Goal: Task Accomplishment & Management: Complete application form

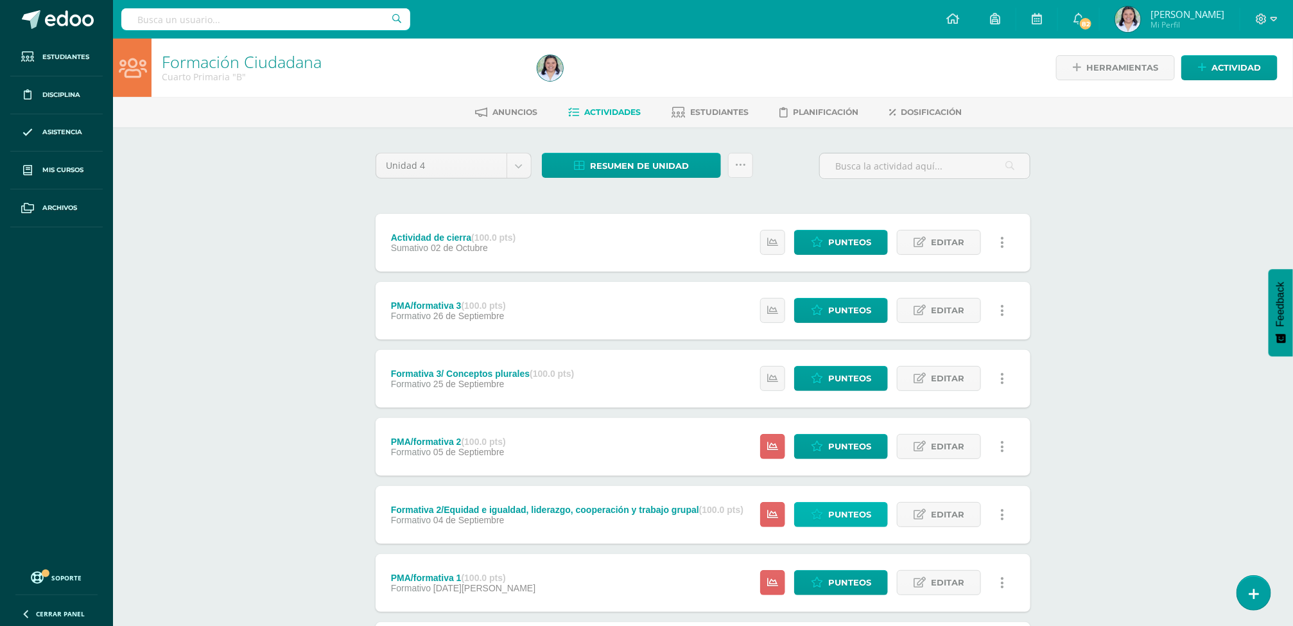
click at [819, 513] on icon at bounding box center [817, 514] width 12 height 11
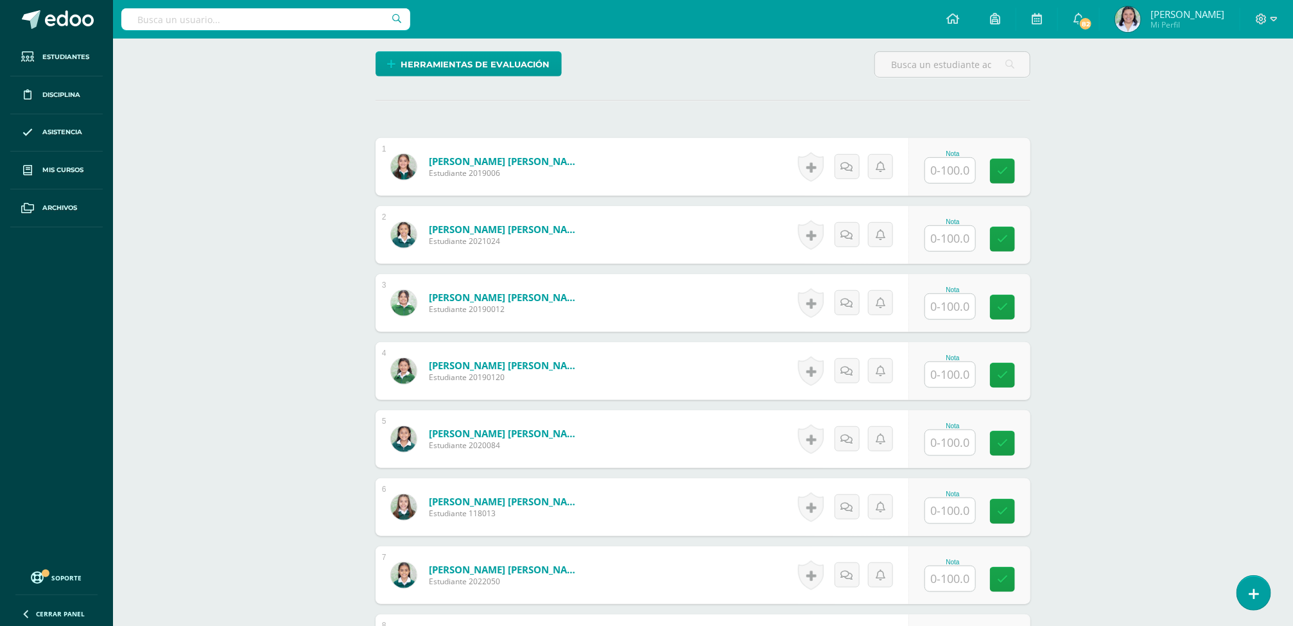
scroll to position [342, 0]
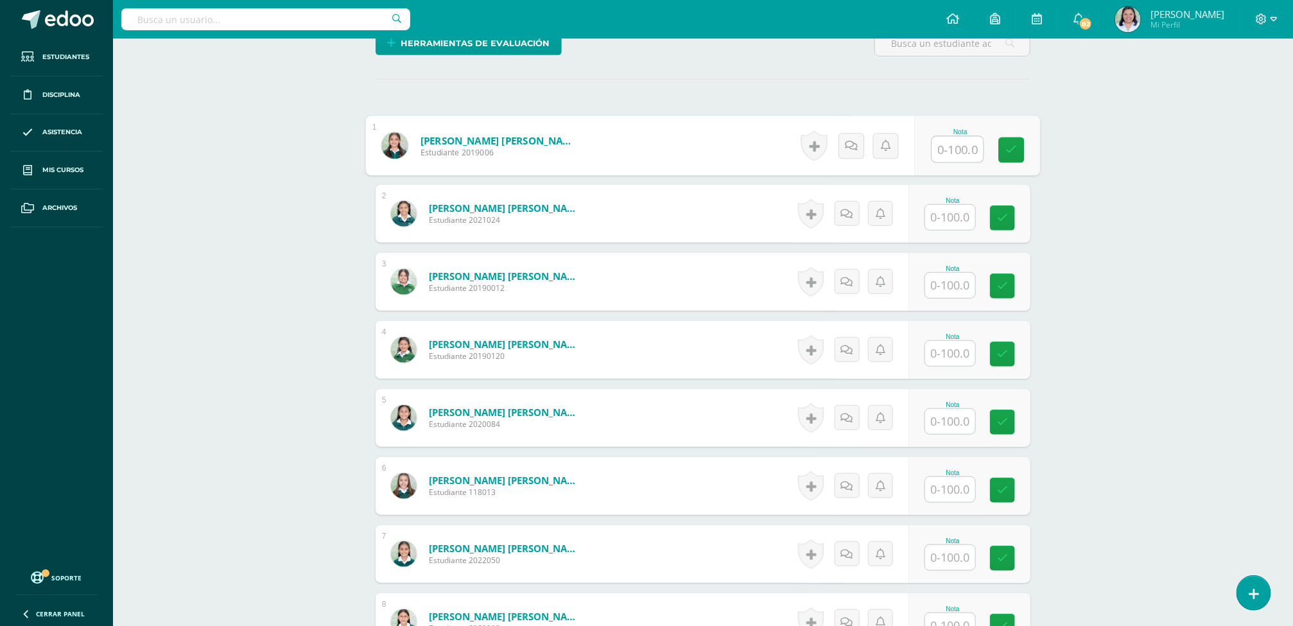
click at [950, 153] on input "text" at bounding box center [957, 150] width 51 height 26
type input "60"
type input "80"
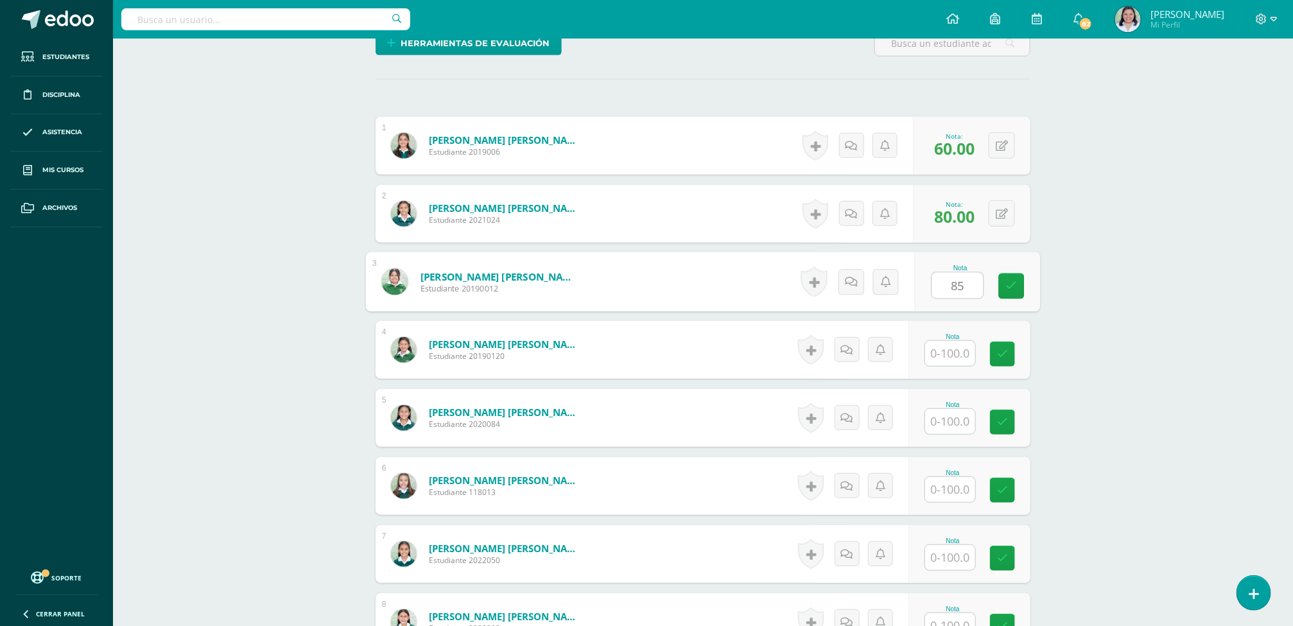
type input "85"
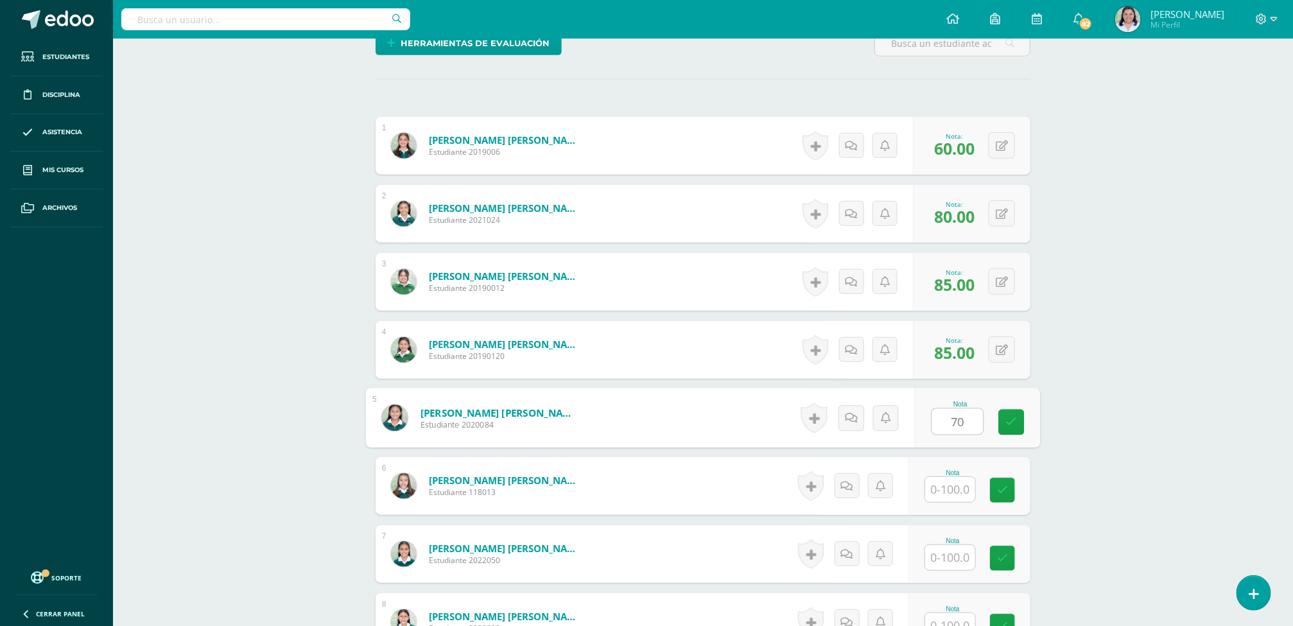
type input "70"
click at [958, 555] on input "text" at bounding box center [957, 558] width 51 height 26
type input "75"
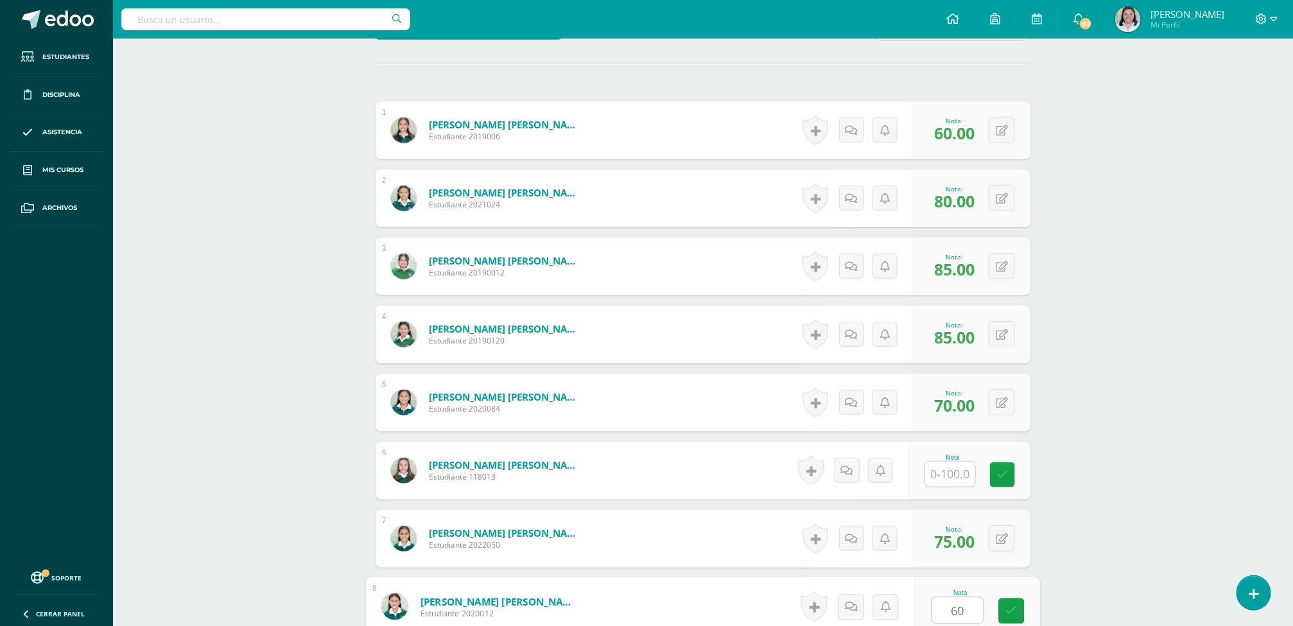
type input "60"
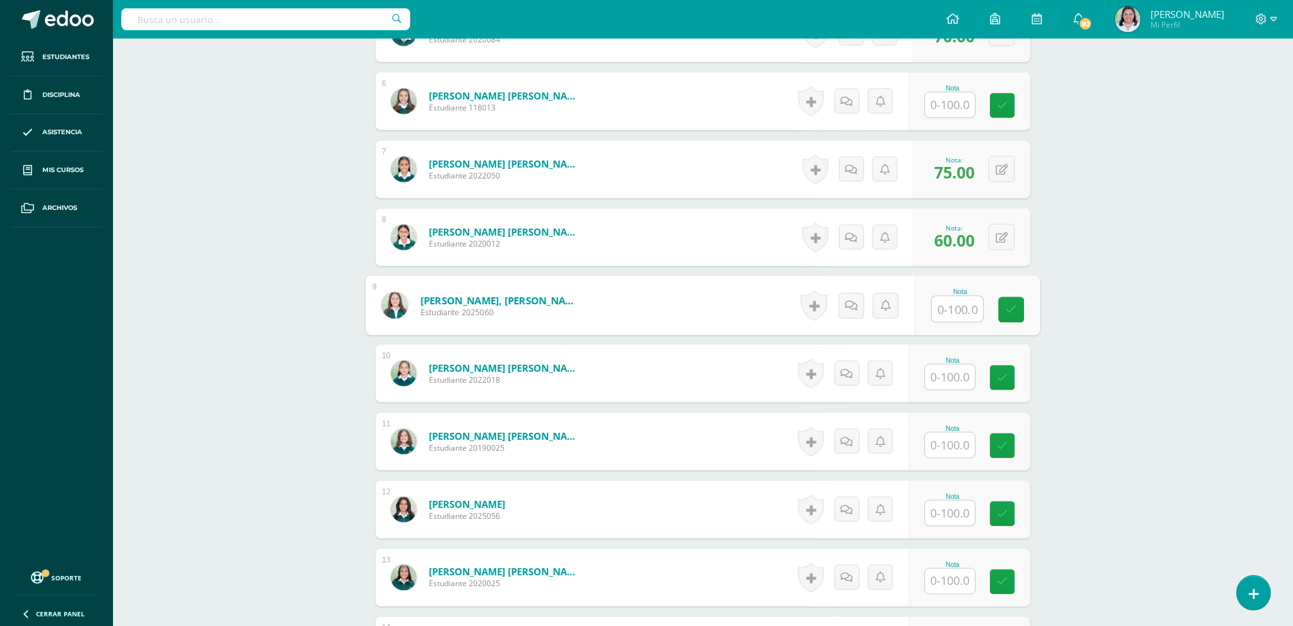
type input "8"
type input "90"
type input "65"
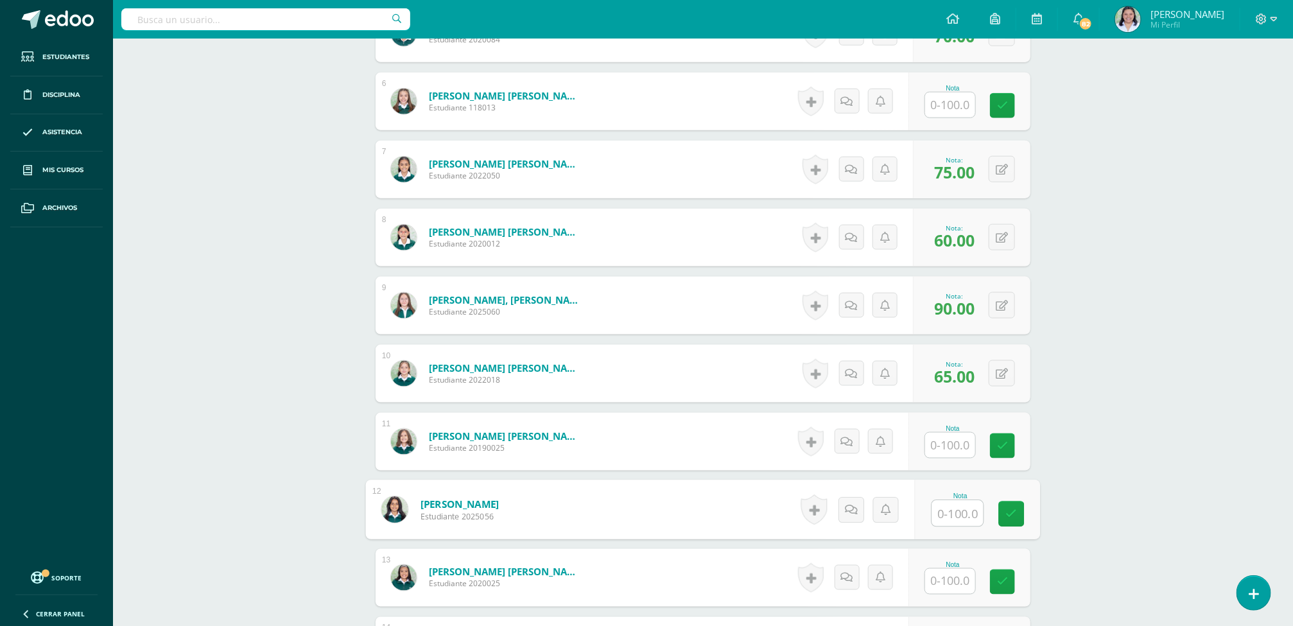
click at [950, 527] on input "text" at bounding box center [957, 514] width 51 height 26
type input "60"
type input "90"
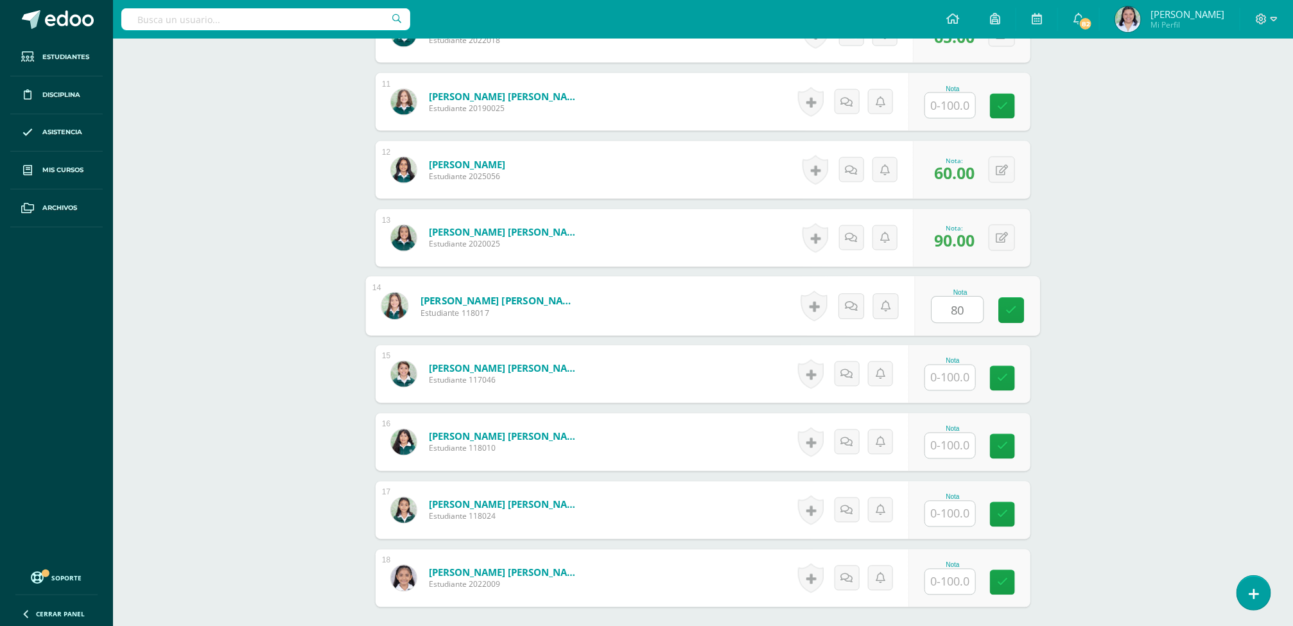
type input "80"
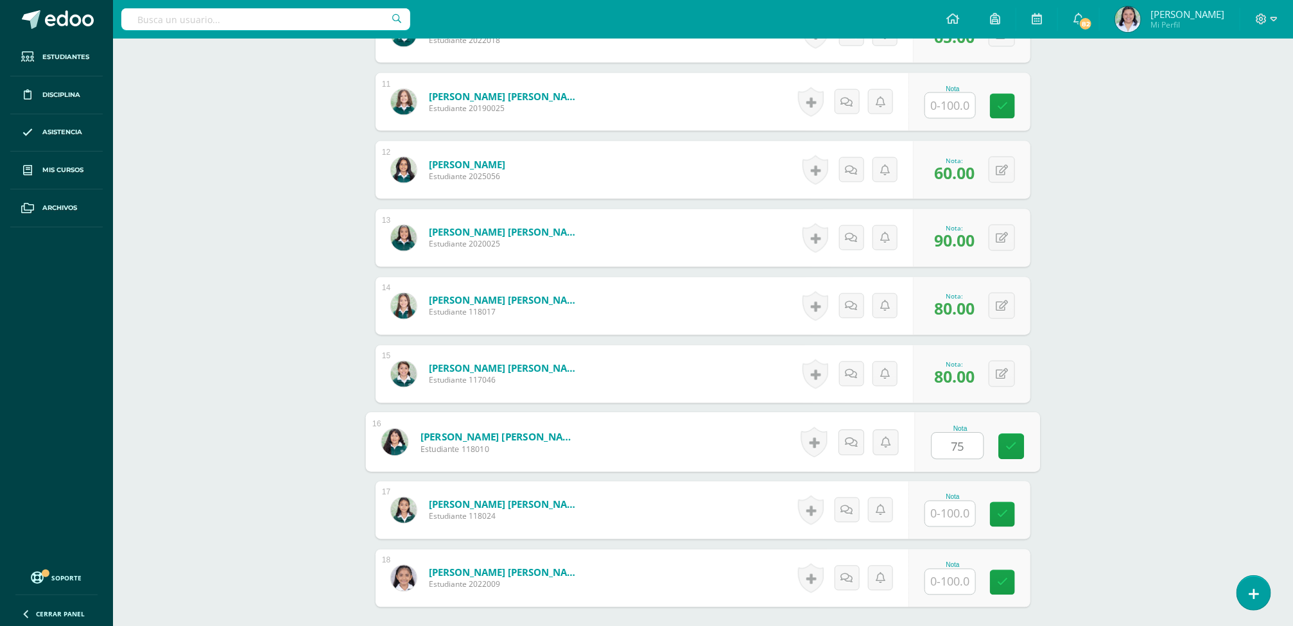
type input "75"
type input "65"
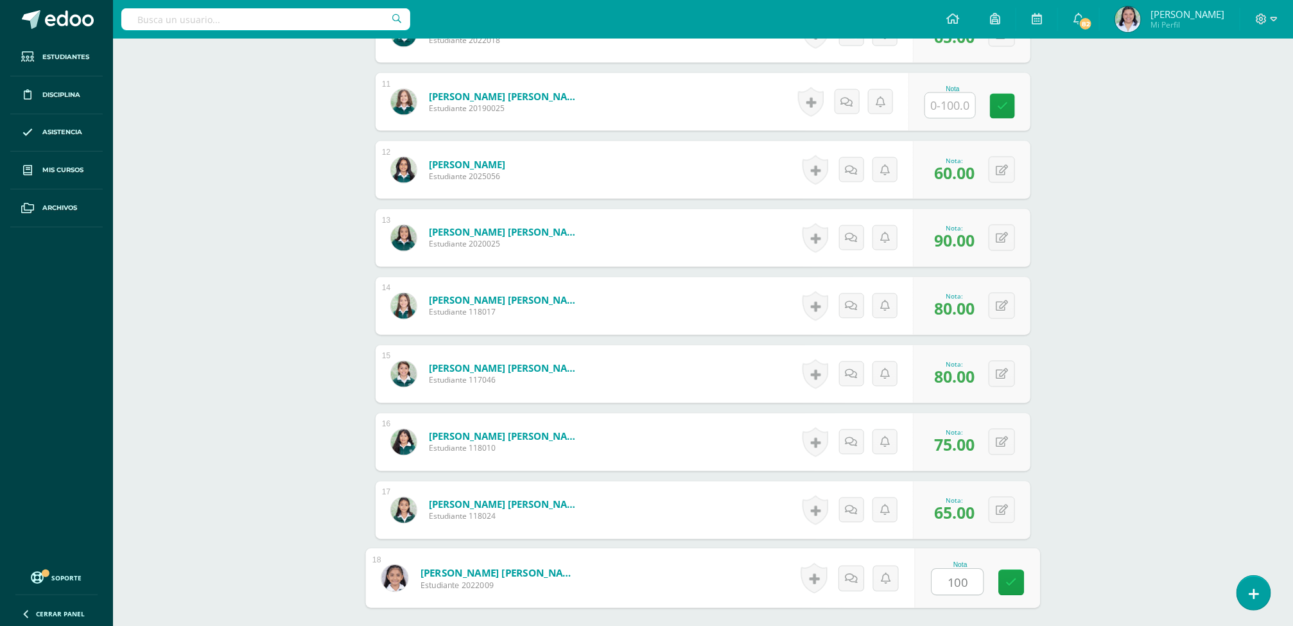
type input "100"
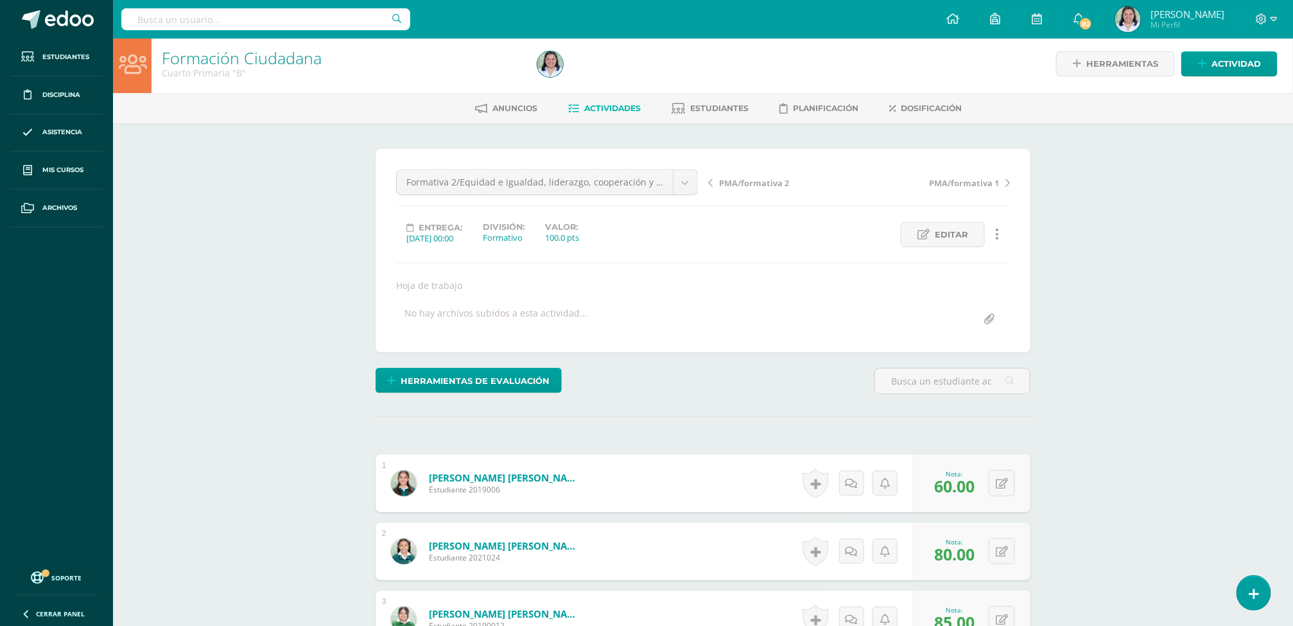
scroll to position [0, 0]
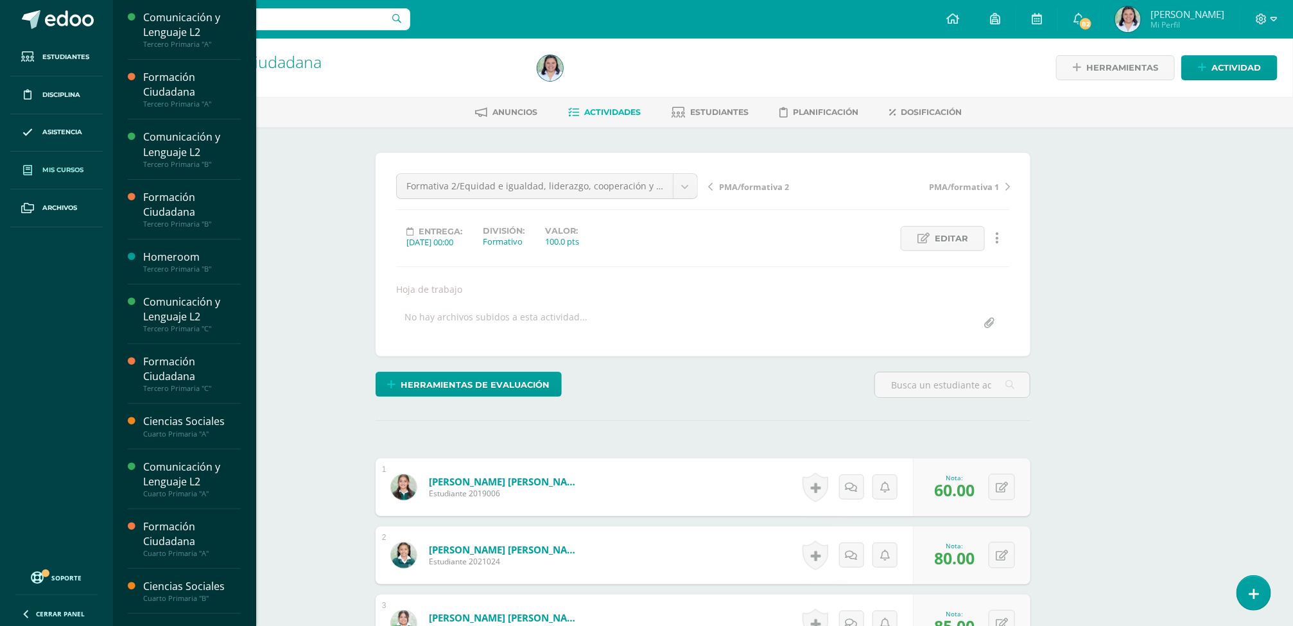
click at [58, 175] on span "Mis cursos" at bounding box center [62, 170] width 41 height 10
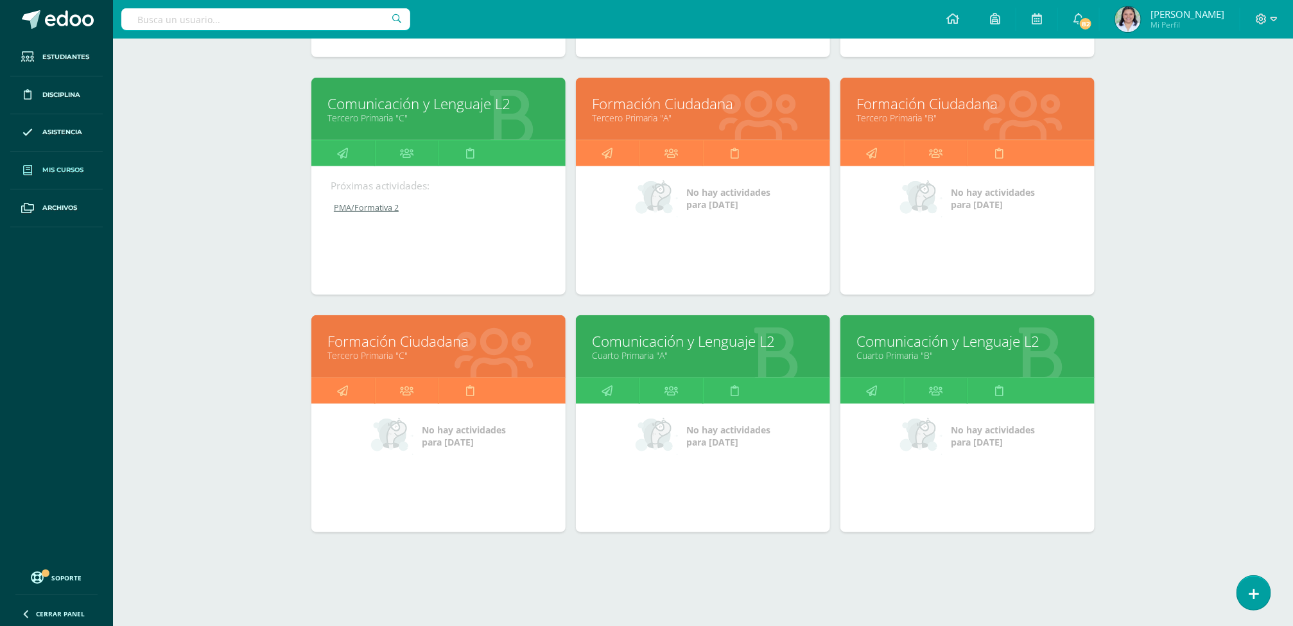
scroll to position [409, 0]
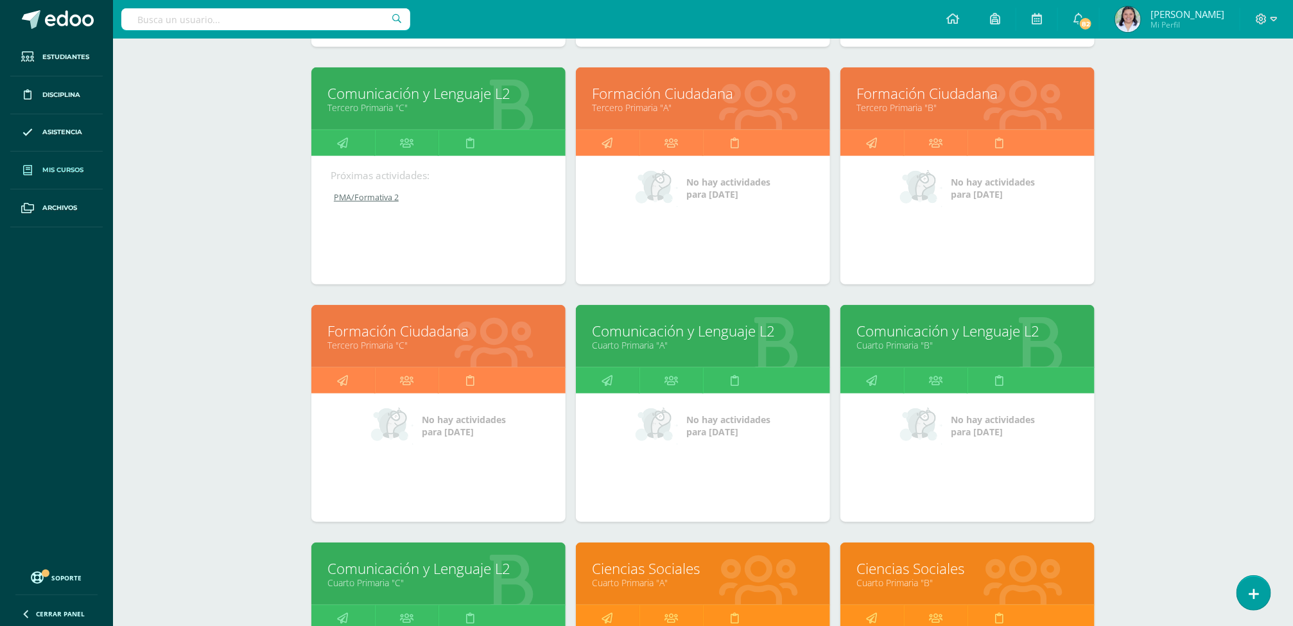
click at [923, 335] on link "Comunicación y Lenguaje L2" at bounding box center [968, 331] width 222 height 20
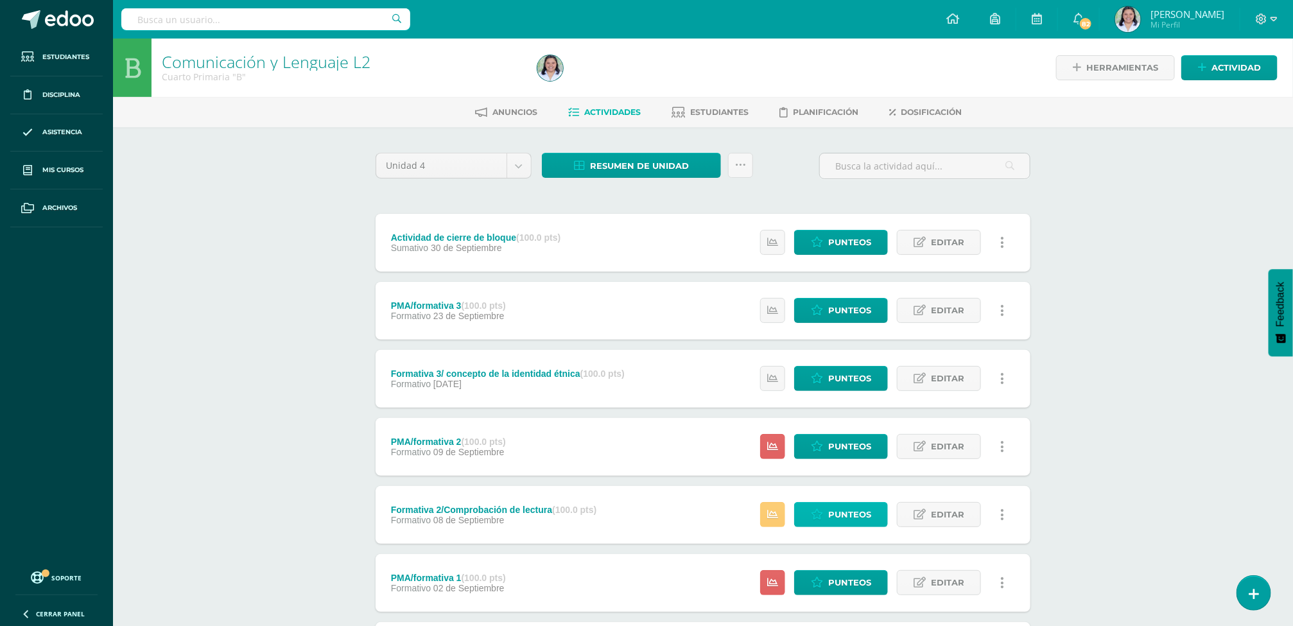
click at [832, 510] on span "Punteos" at bounding box center [849, 515] width 43 height 24
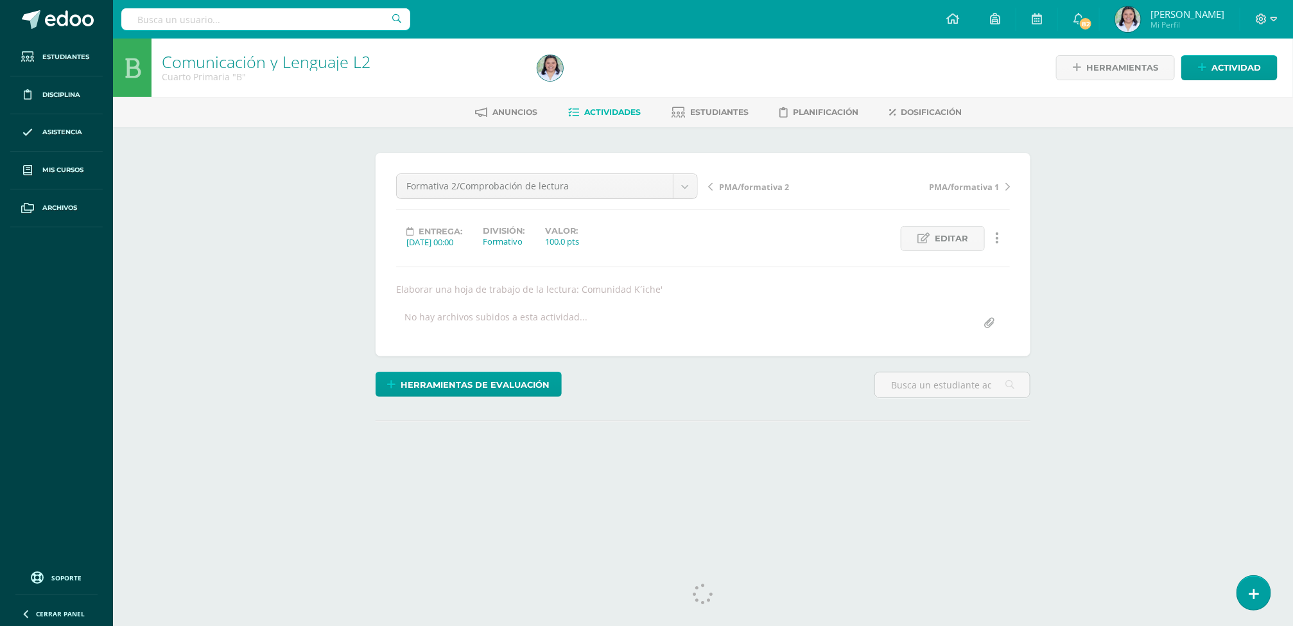
click at [1181, 388] on div "Comunicación y Lenguaje L2 Cuarto Primaria "B" Herramientas Detalle de asistenc…" at bounding box center [703, 280] width 1180 height 482
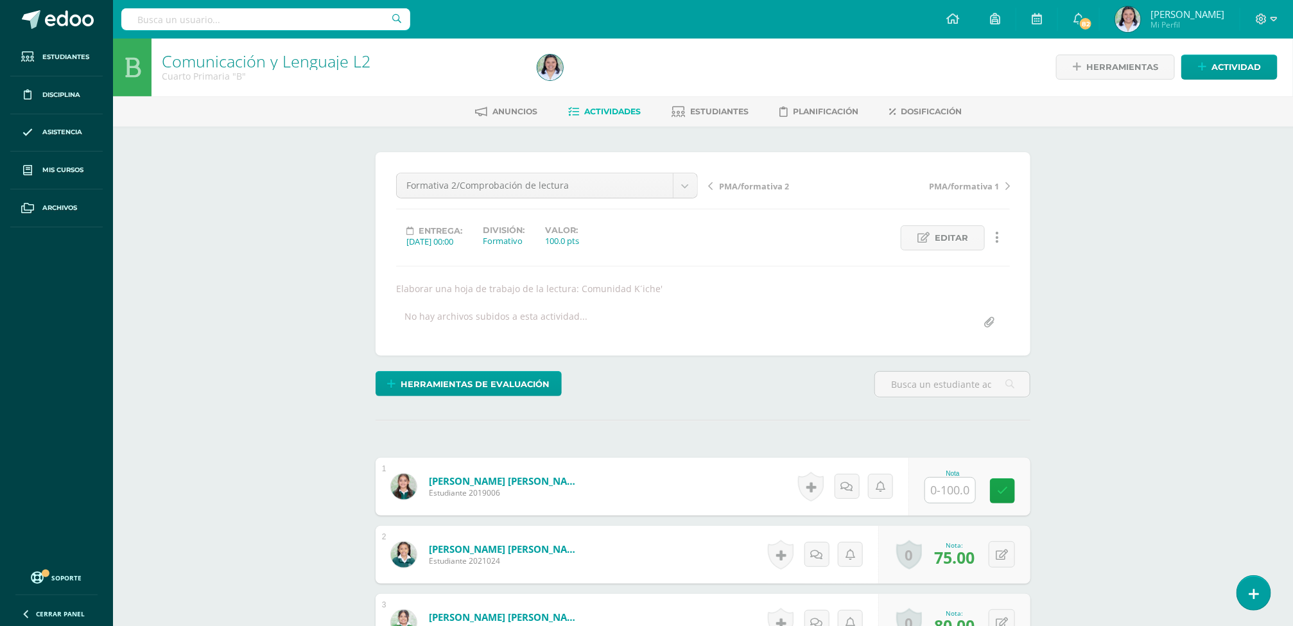
scroll to position [2, 0]
click at [940, 488] on input "text" at bounding box center [950, 488] width 50 height 25
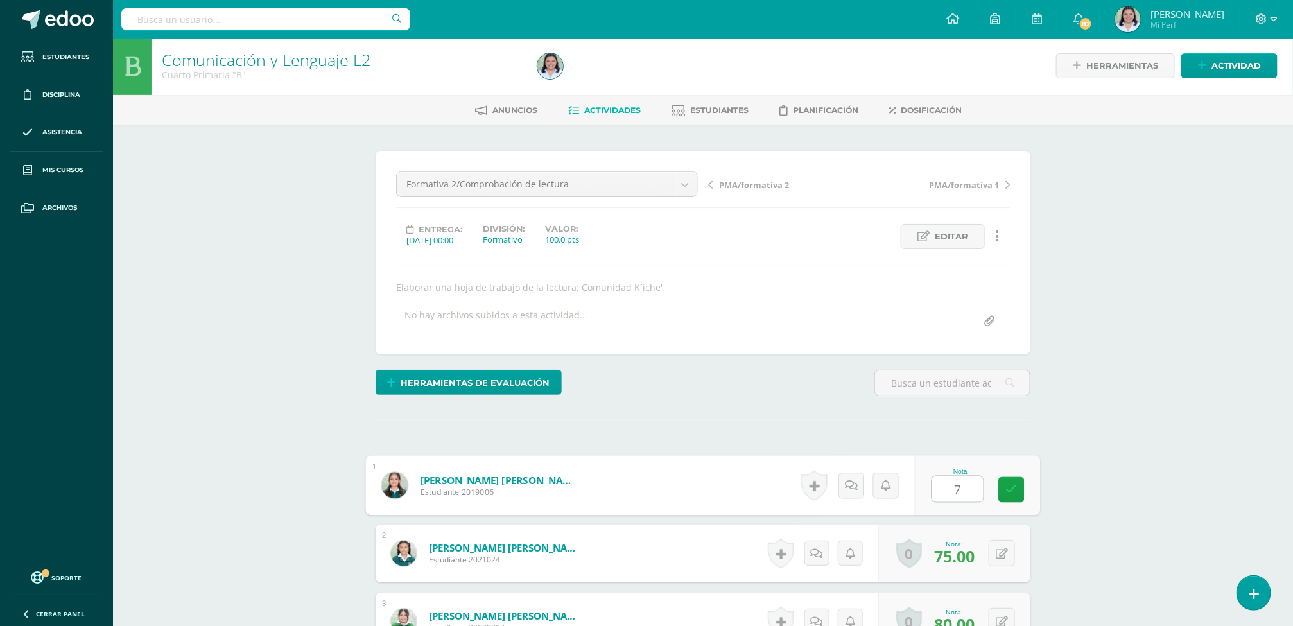
type input "75"
click at [1019, 490] on link at bounding box center [1012, 490] width 26 height 26
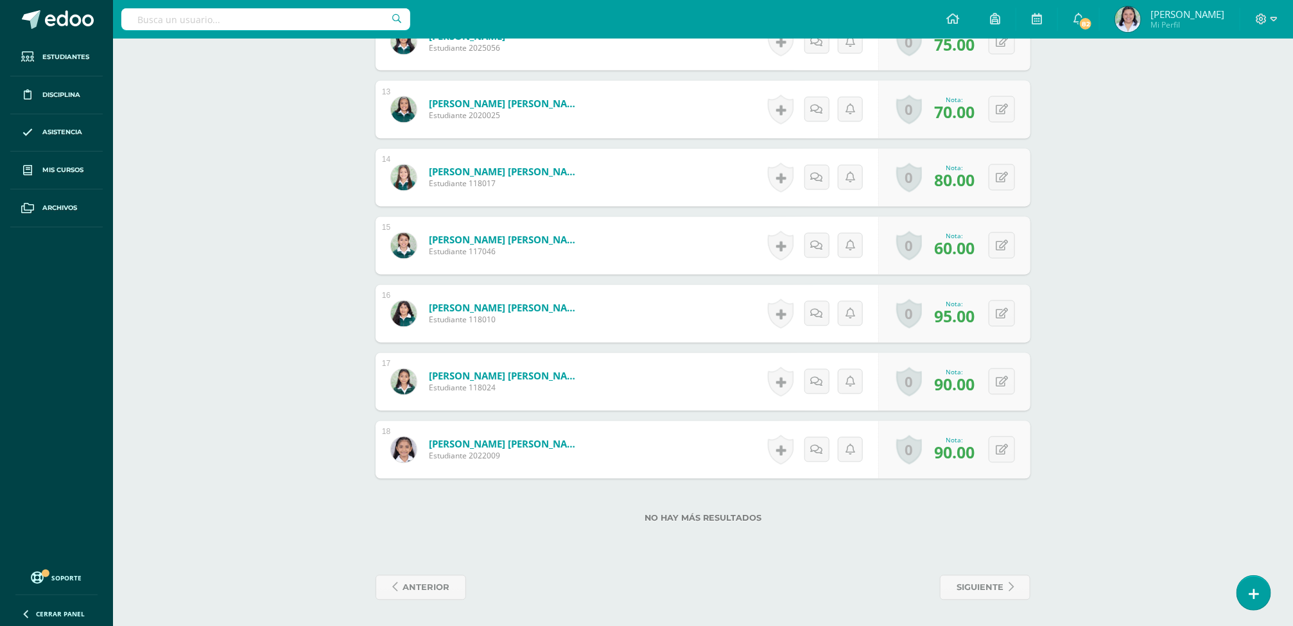
scroll to position [0, 0]
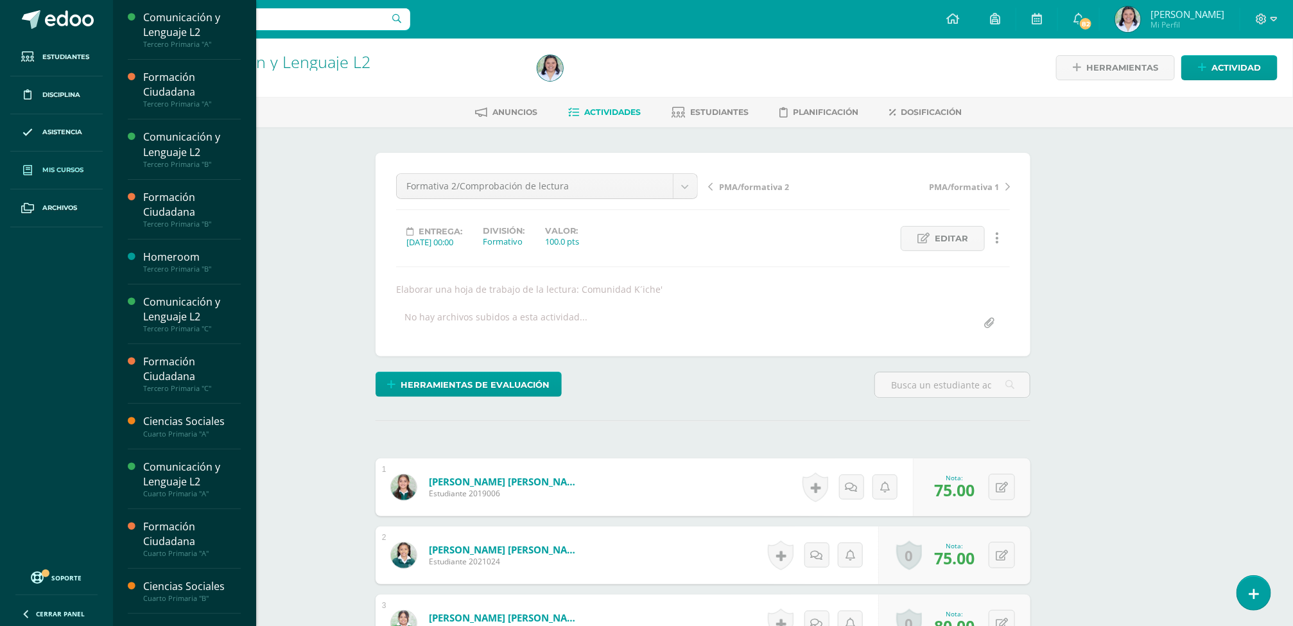
click at [57, 170] on span "Mis cursos" at bounding box center [62, 170] width 41 height 10
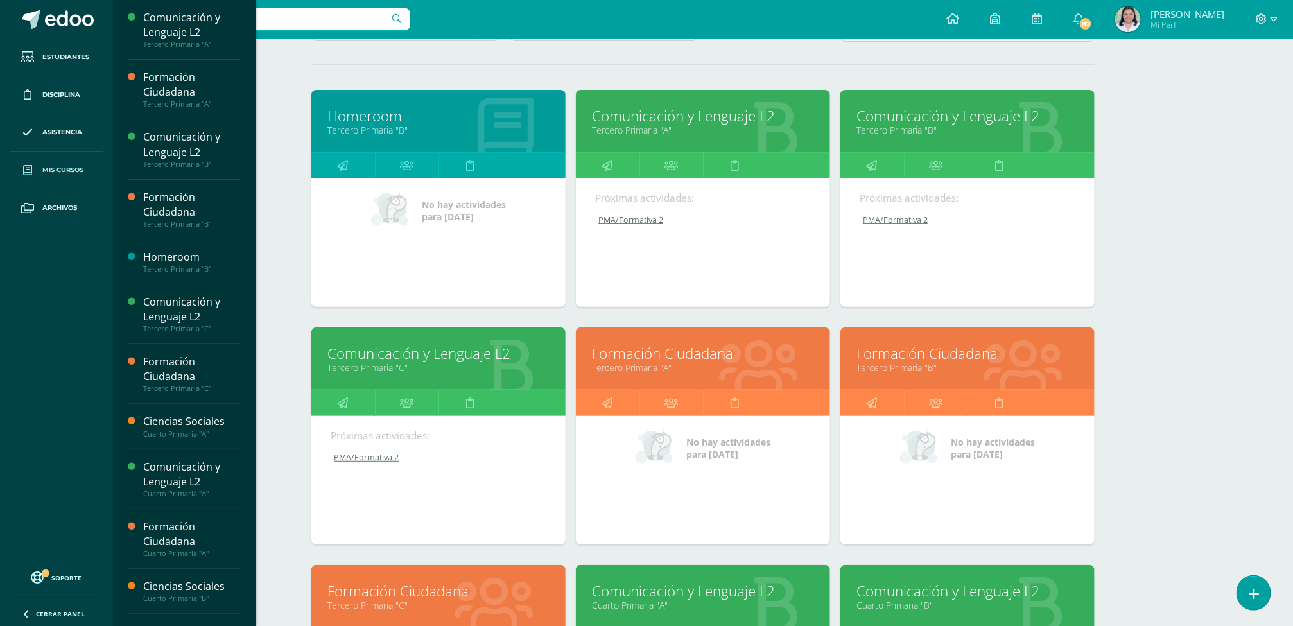
scroll to position [159, 0]
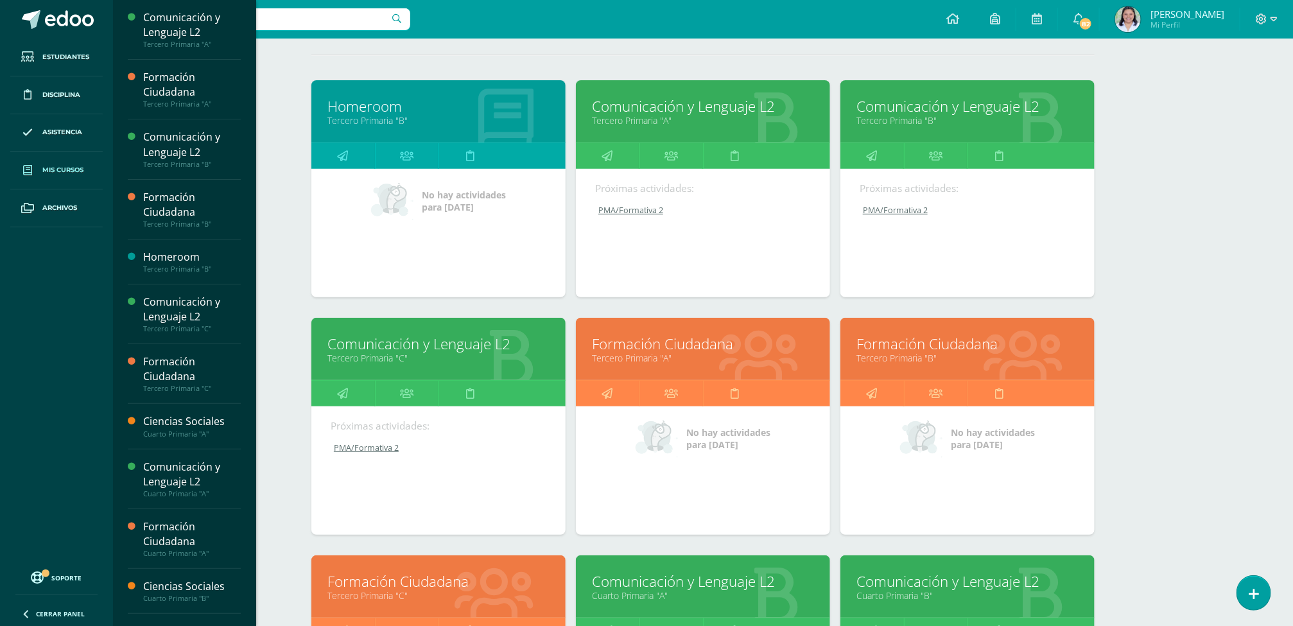
click at [405, 362] on link "Tercero Primaria "C"" at bounding box center [438, 358] width 222 height 12
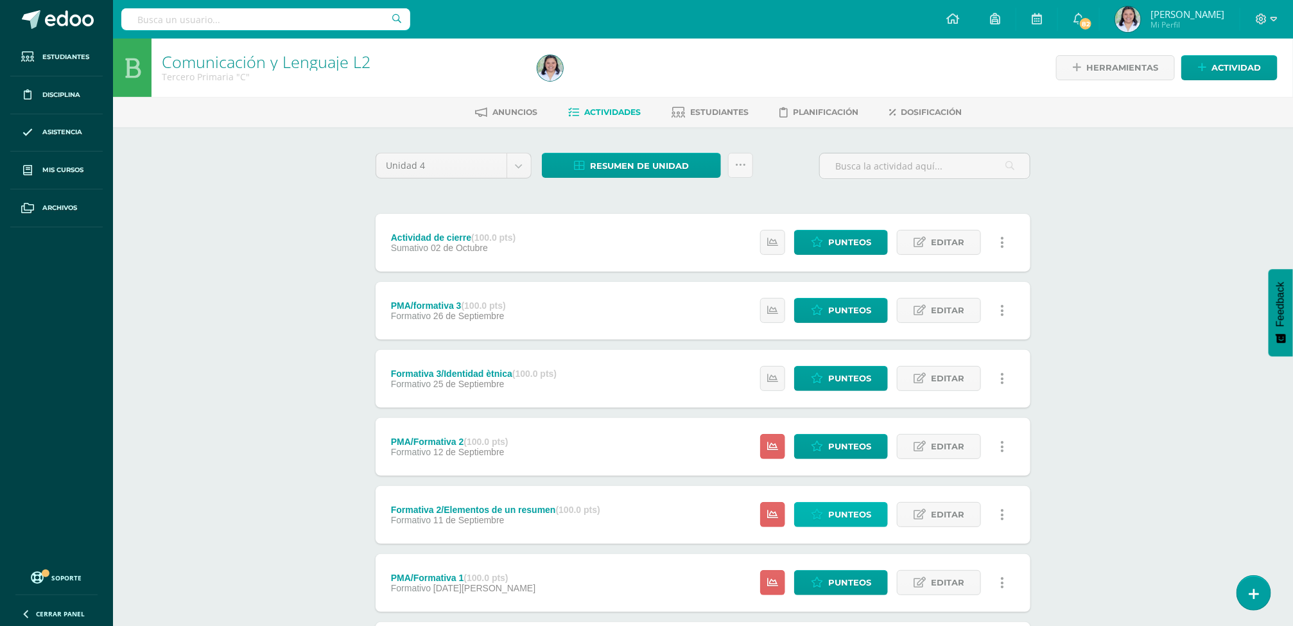
click at [849, 509] on span "Punteos" at bounding box center [849, 515] width 43 height 24
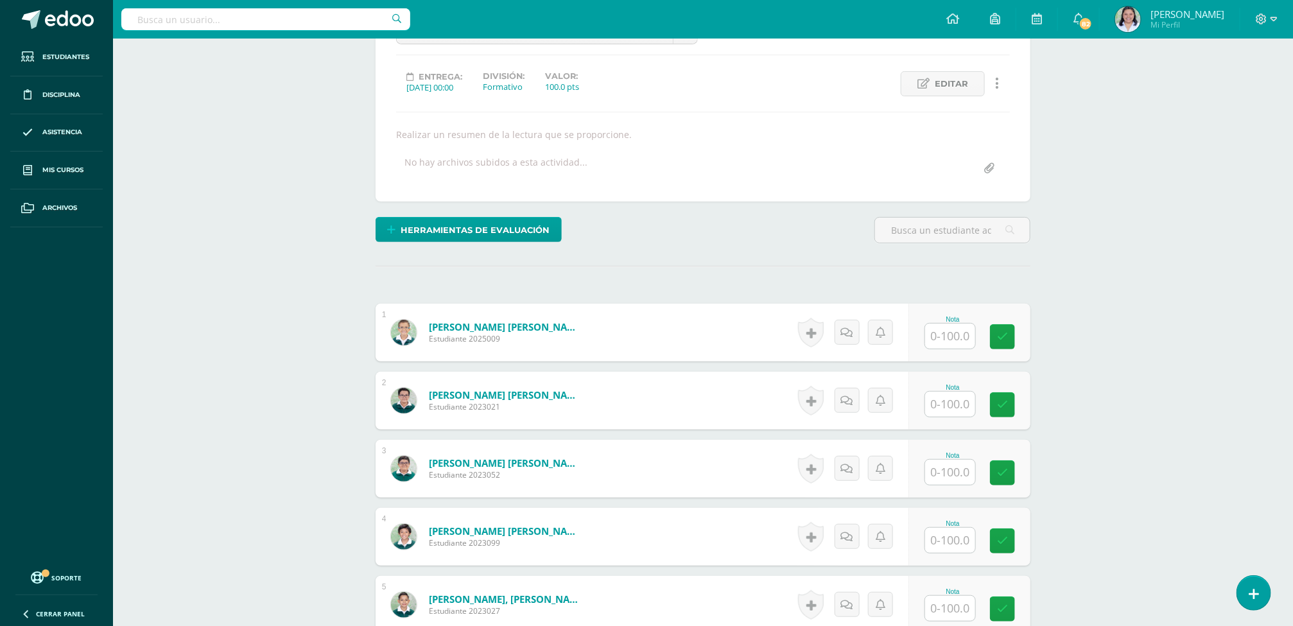
scroll to position [193, 0]
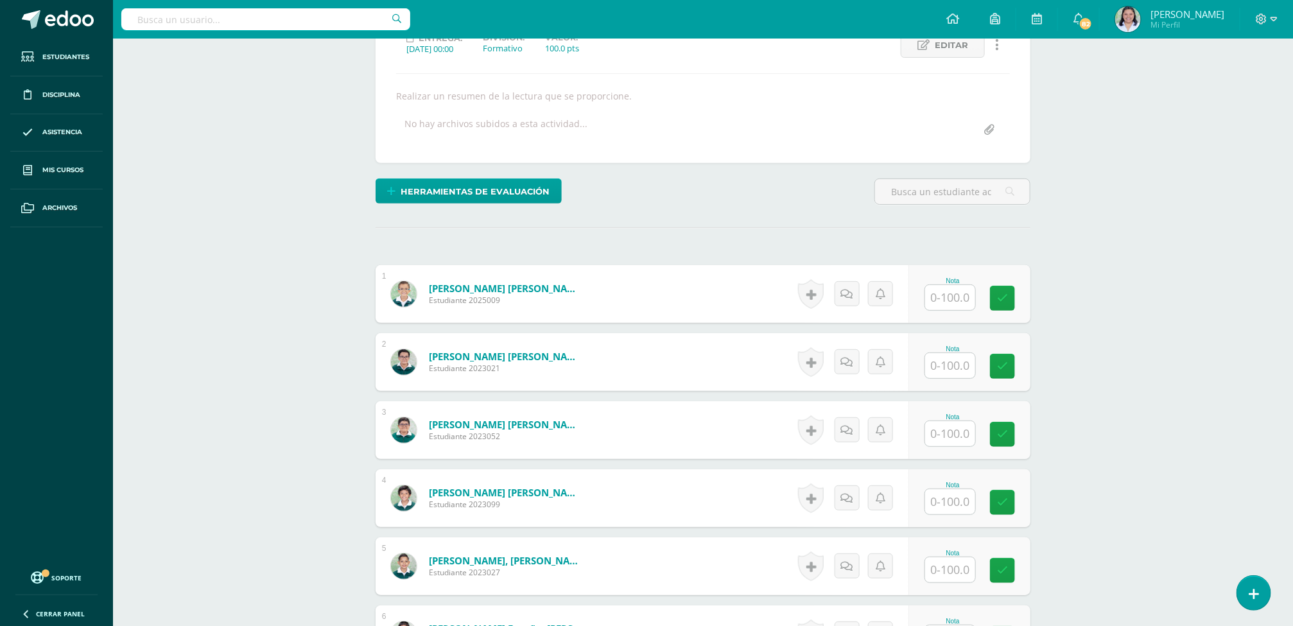
click at [942, 295] on input "text" at bounding box center [950, 297] width 50 height 25
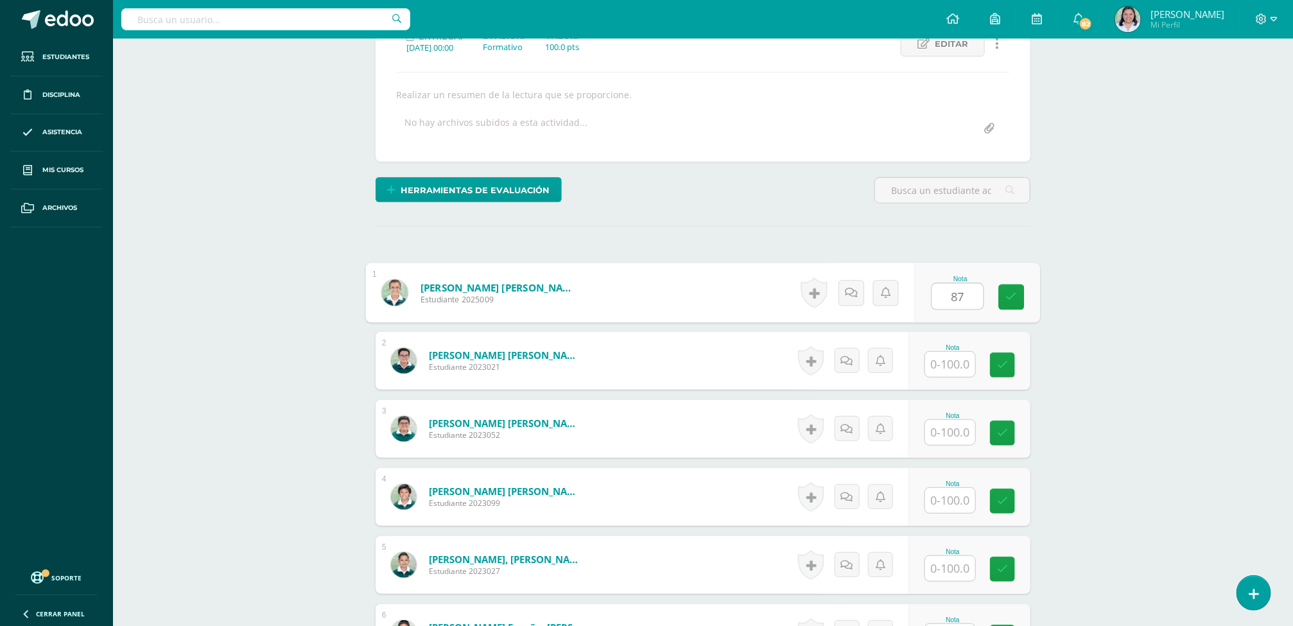
type input "87"
type input "92"
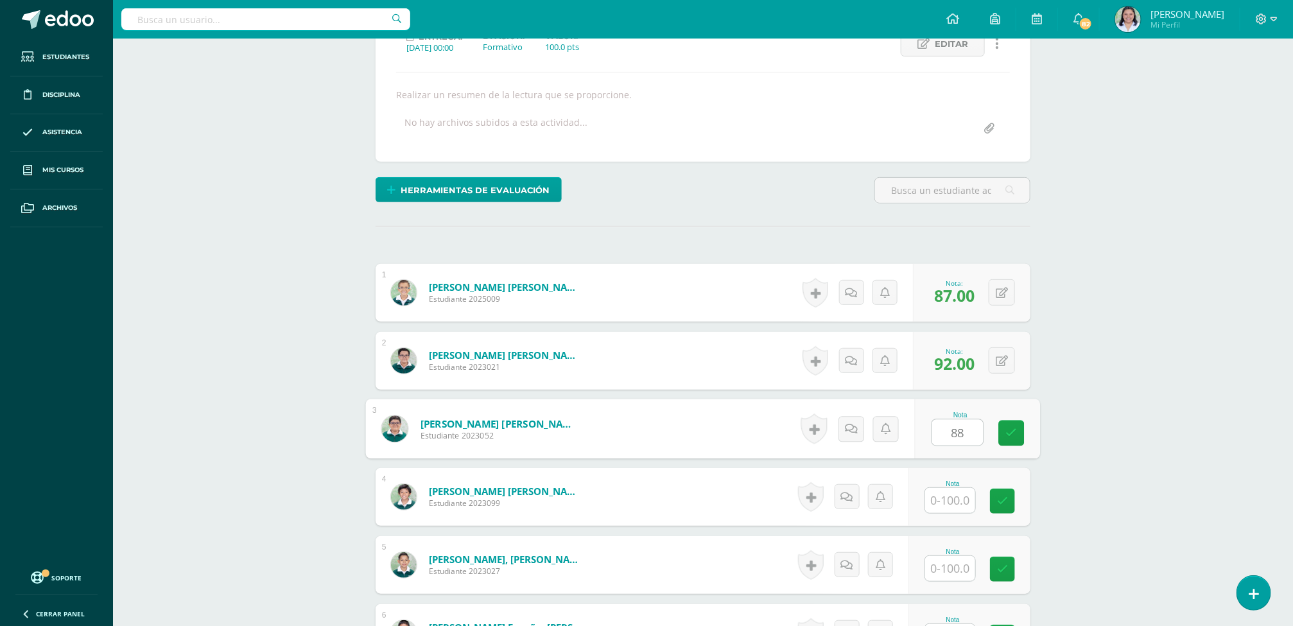
type input "88"
type input "95"
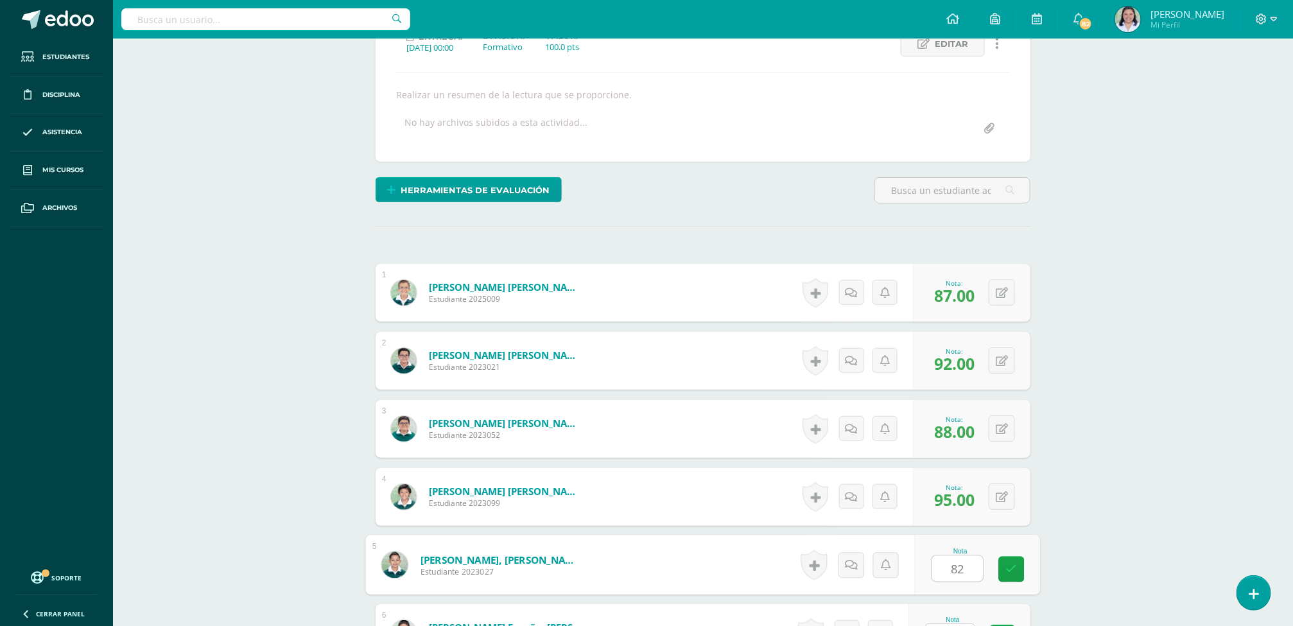
type input "82"
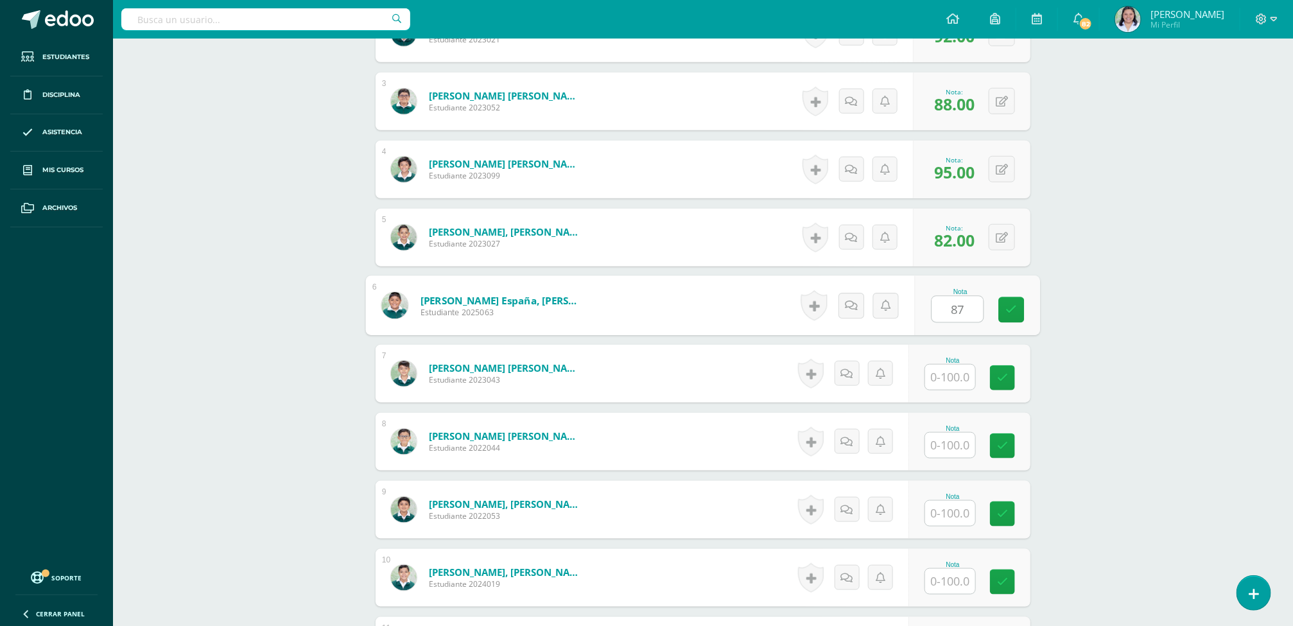
type input "87"
type input "89"
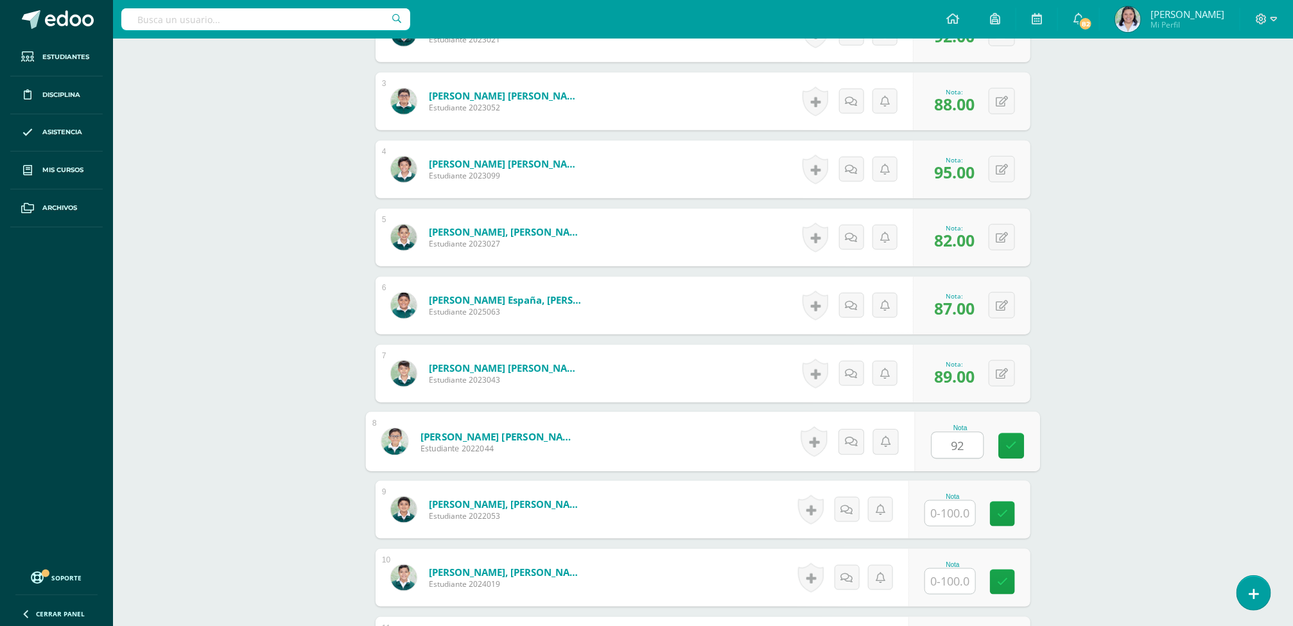
type input "92"
type input "84"
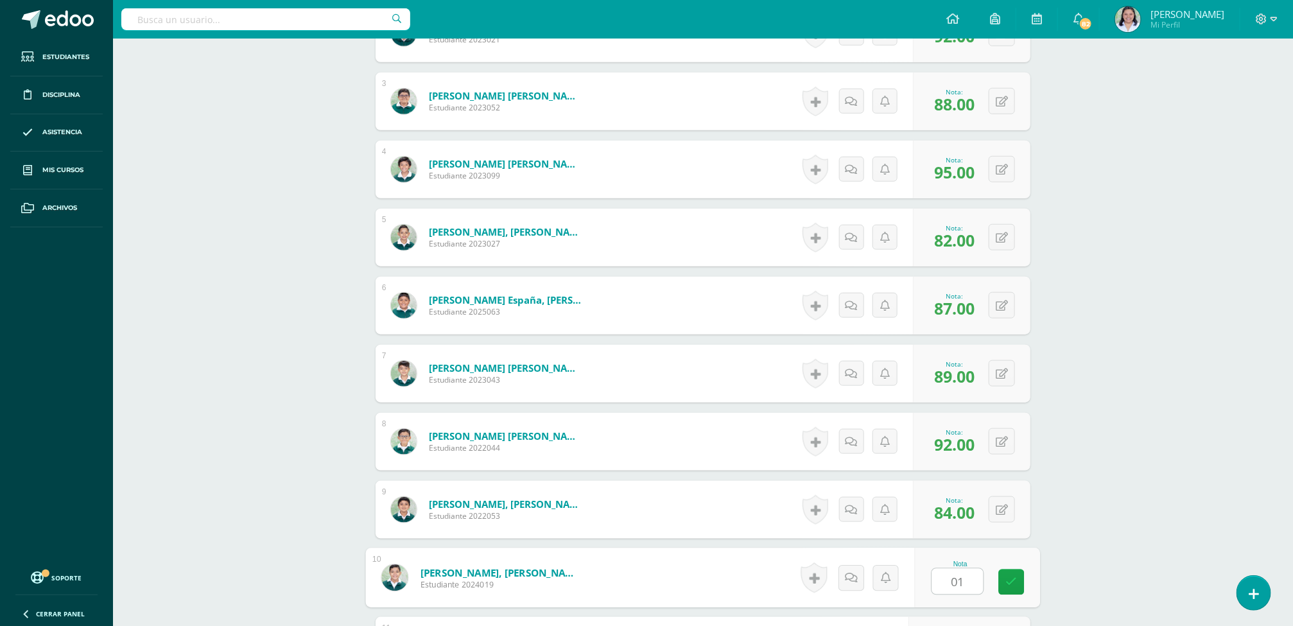
type input "0"
type input "91"
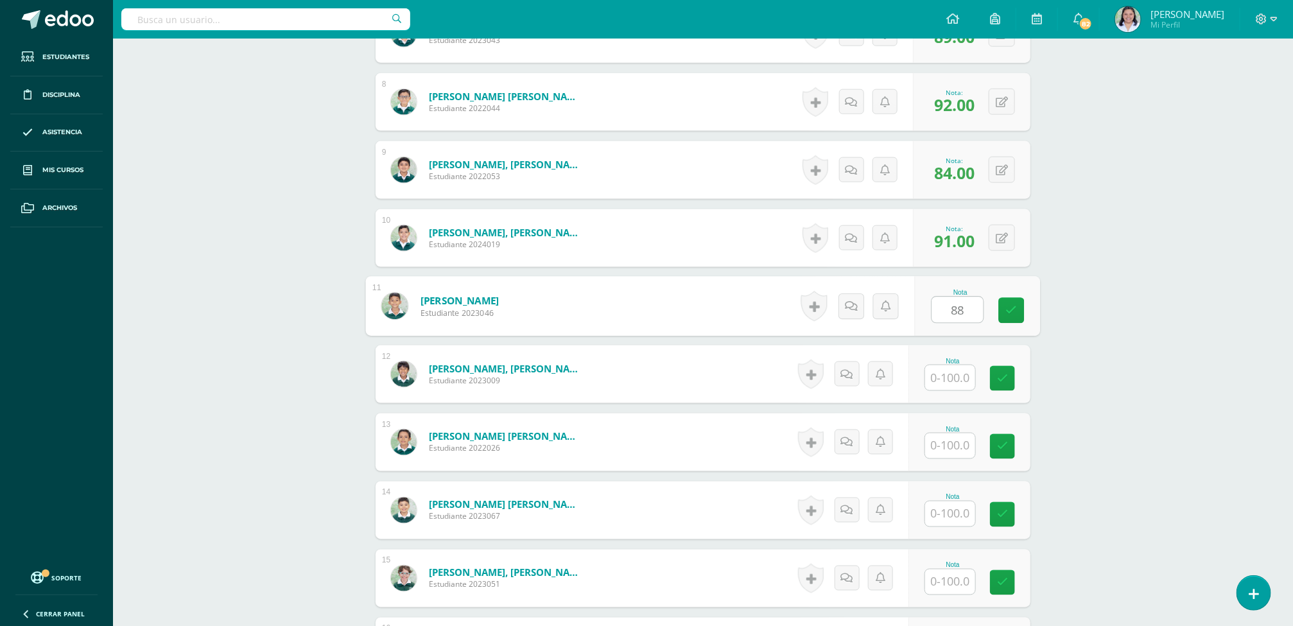
type input "88"
type input "91"
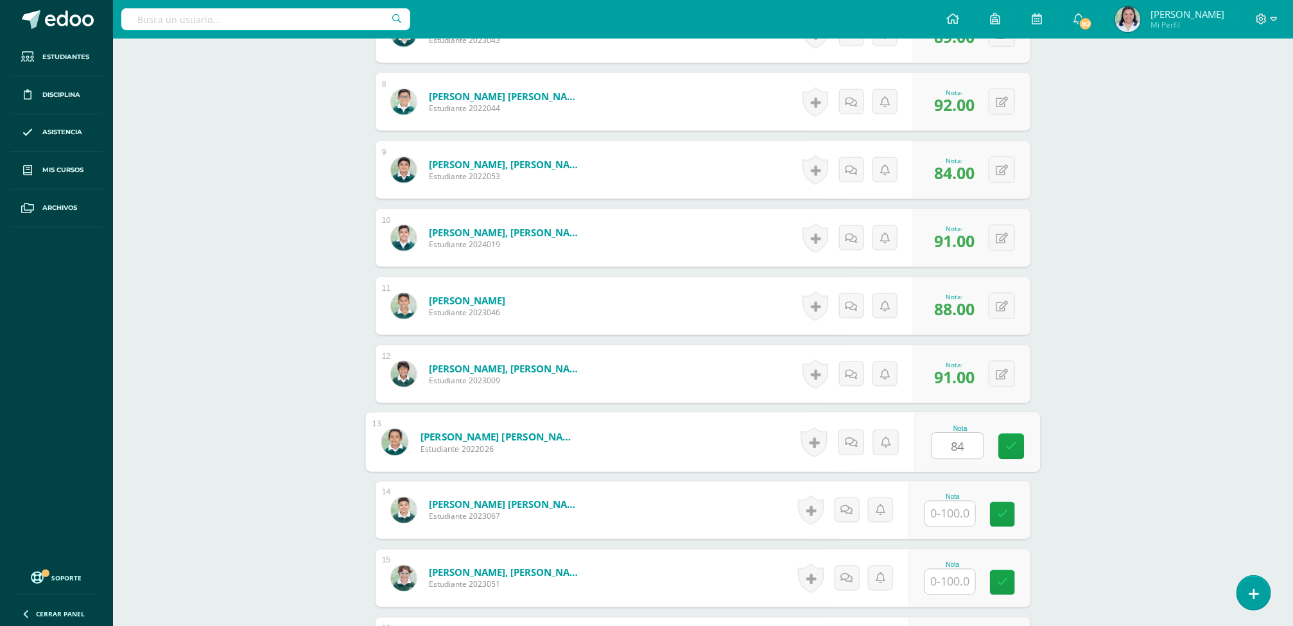
type input "84"
type input "93"
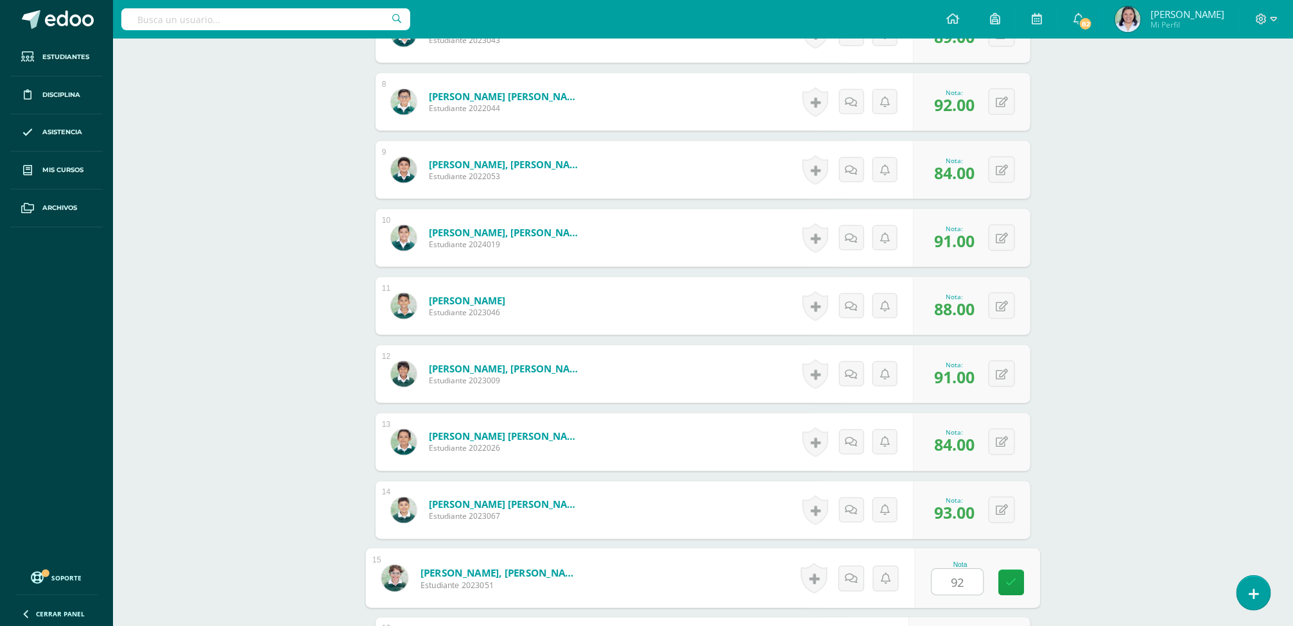
type input "92"
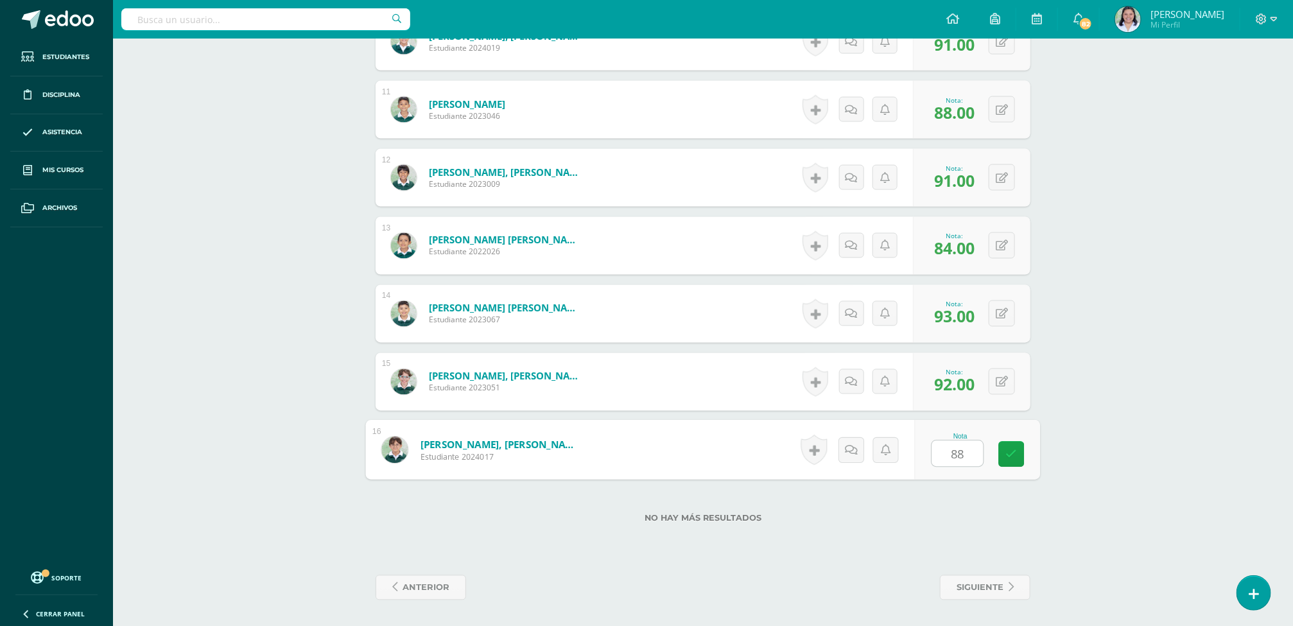
type input "88"
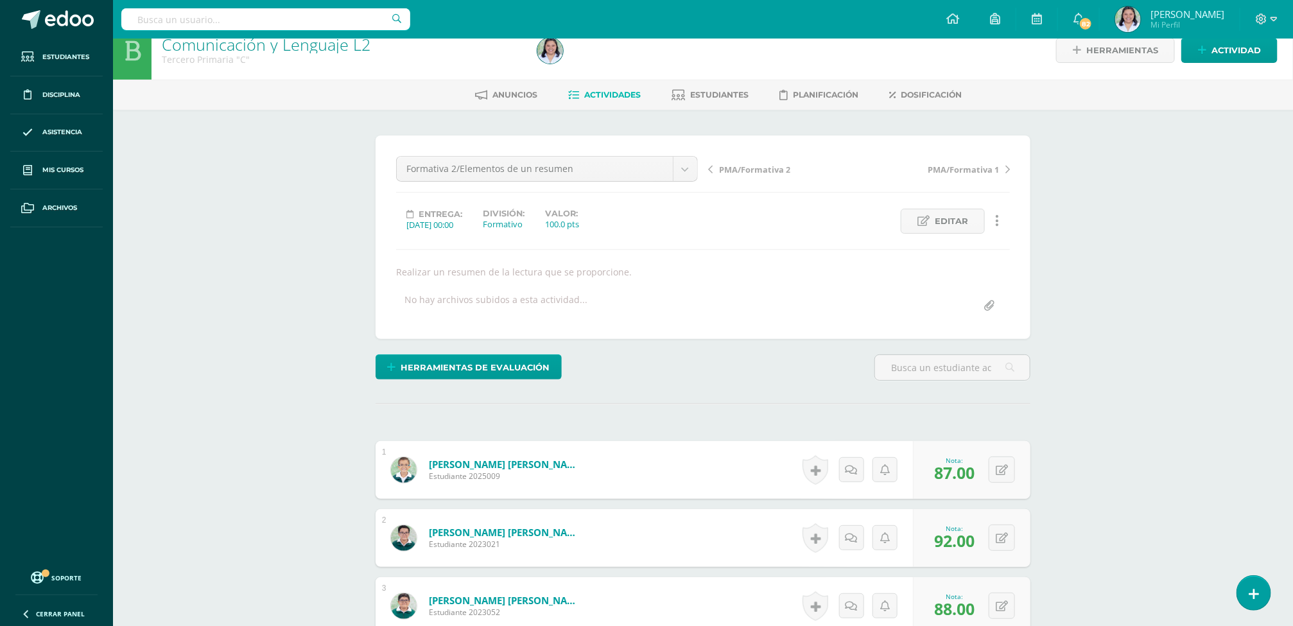
scroll to position [0, 0]
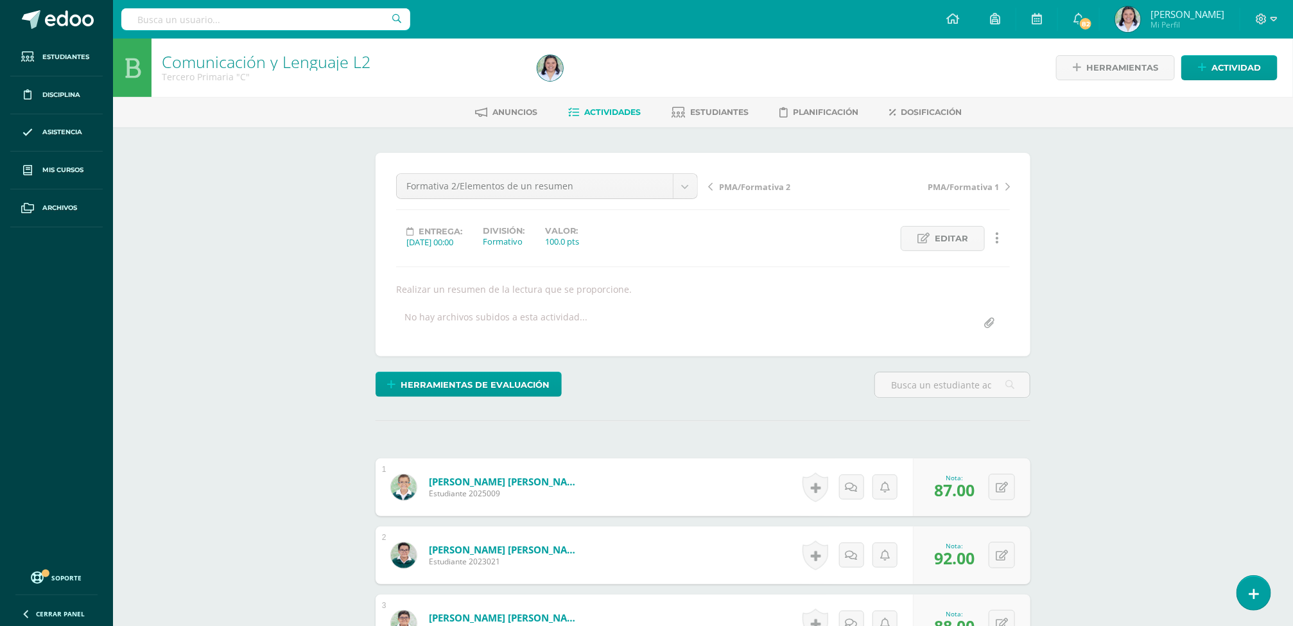
click at [620, 116] on span "Actividades" at bounding box center [612, 112] width 57 height 10
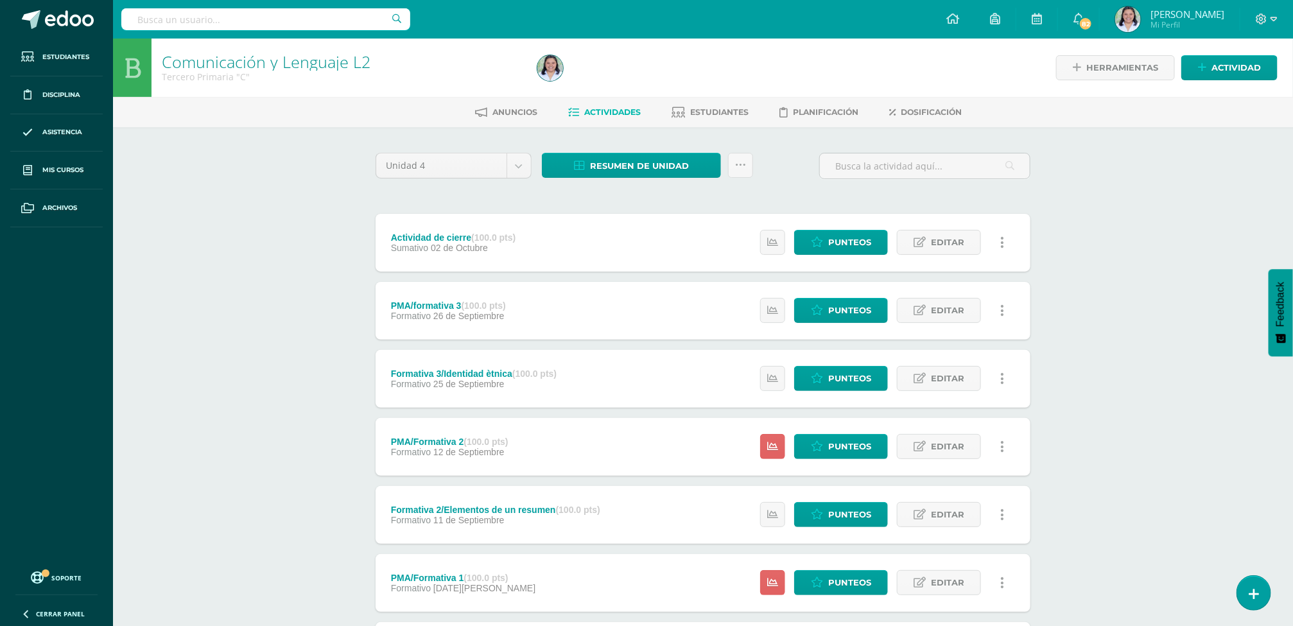
click at [1106, 278] on div "Comunicación y Lenguaje L2 Tercero Primaria "C" Herramientas Detalle de asisten…" at bounding box center [703, 402] width 1180 height 727
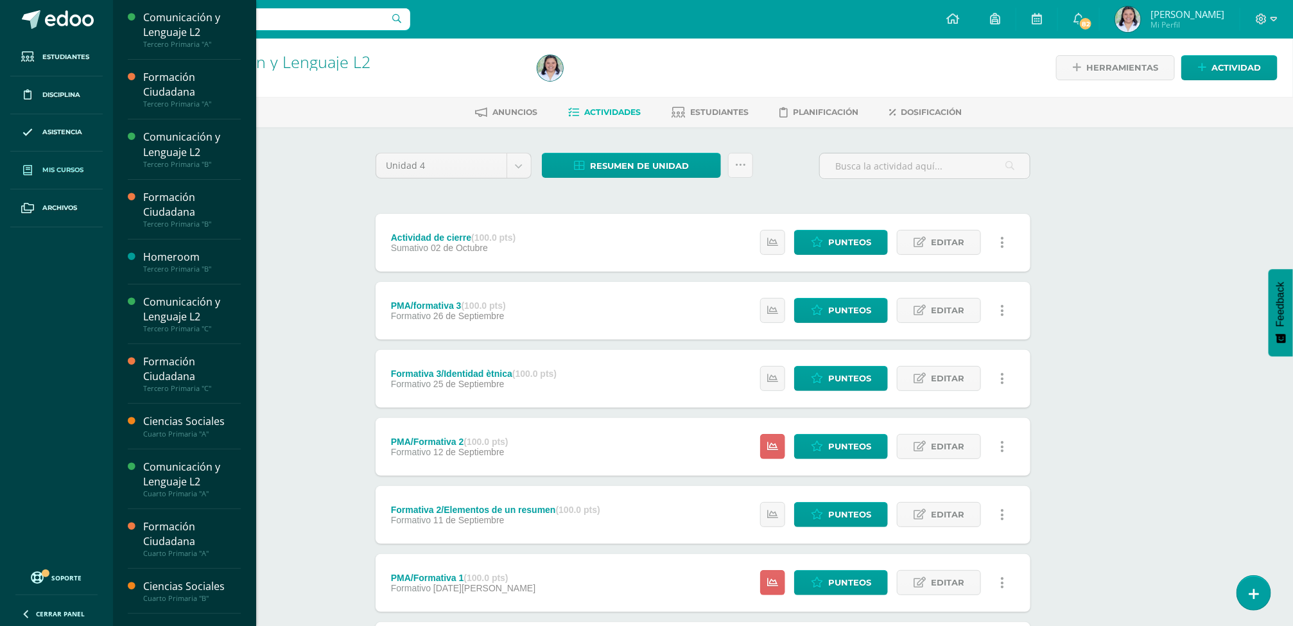
click at [52, 182] on link "Mis cursos" at bounding box center [56, 171] width 92 height 38
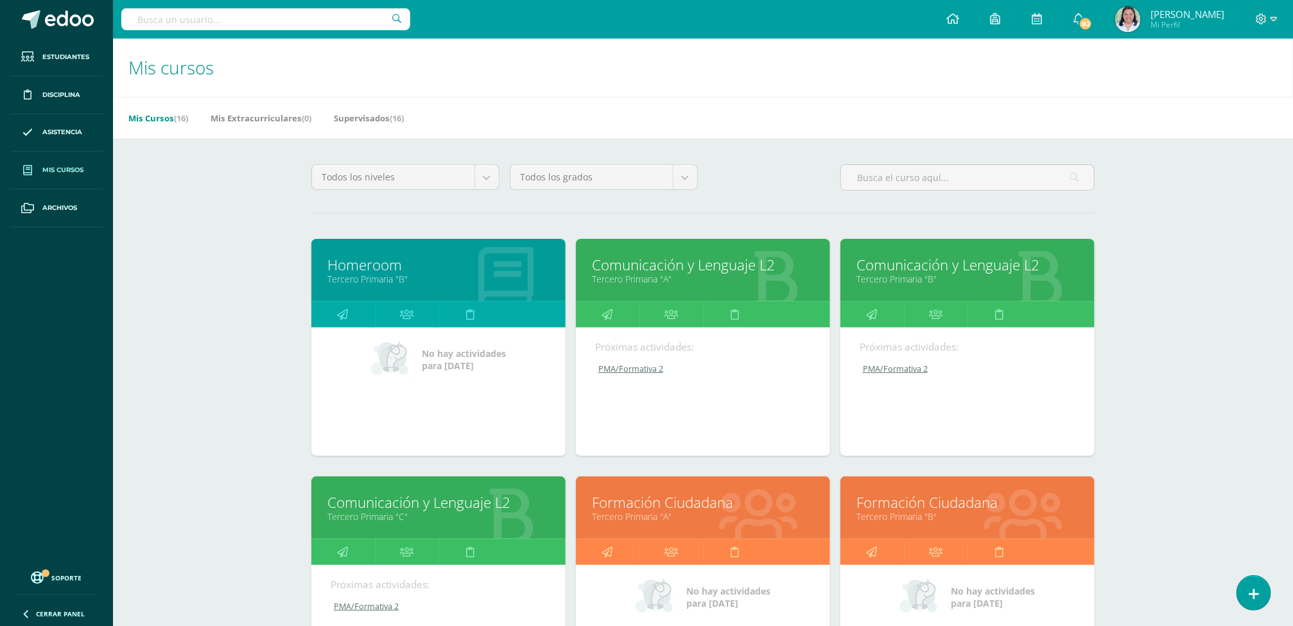
click at [927, 283] on link "Tercero Primaria "B"" at bounding box center [968, 279] width 222 height 12
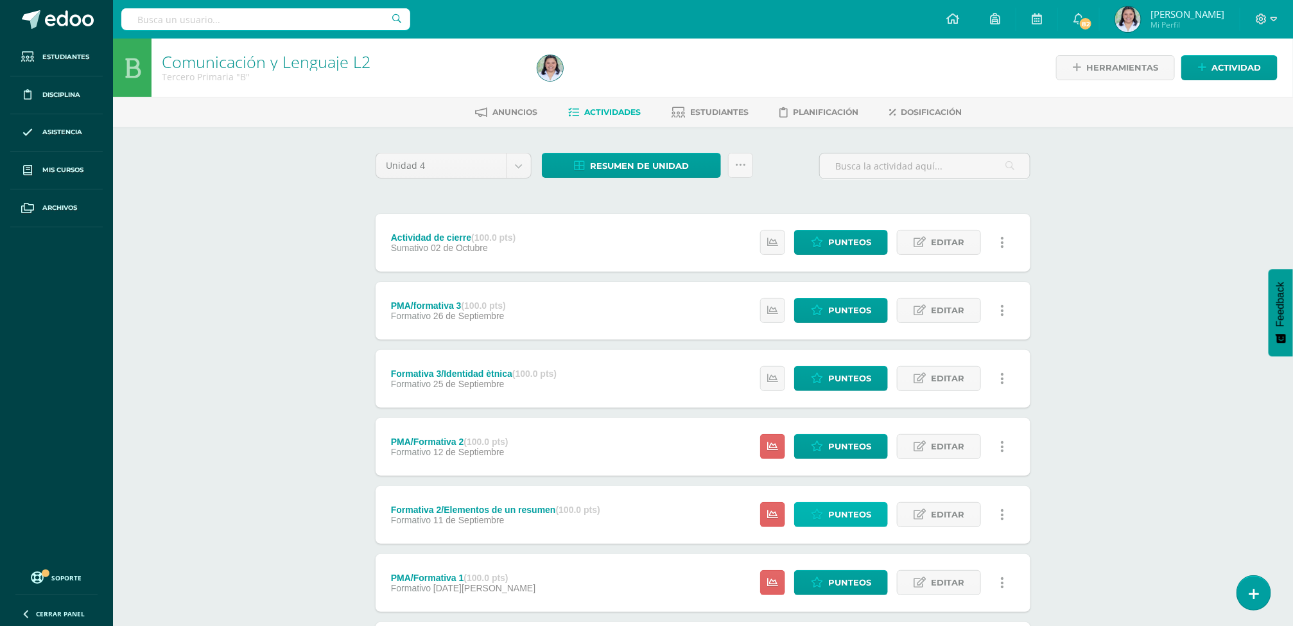
click at [839, 519] on span "Punteos" at bounding box center [849, 515] width 43 height 24
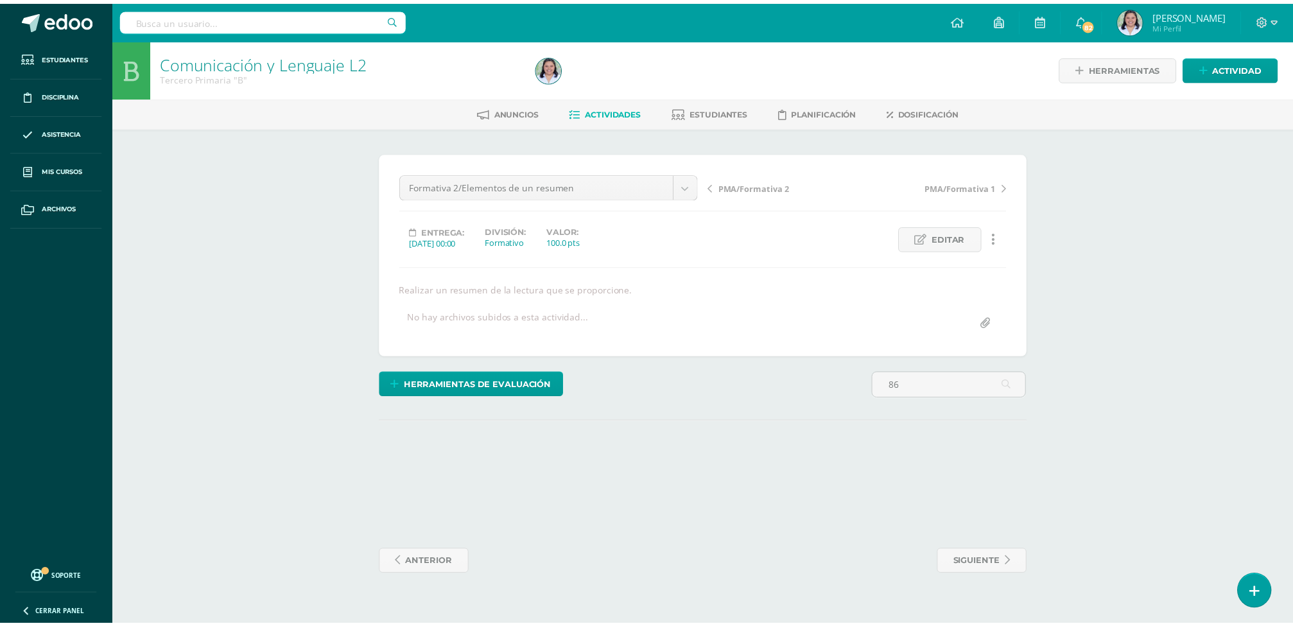
scroll to position [1, 0]
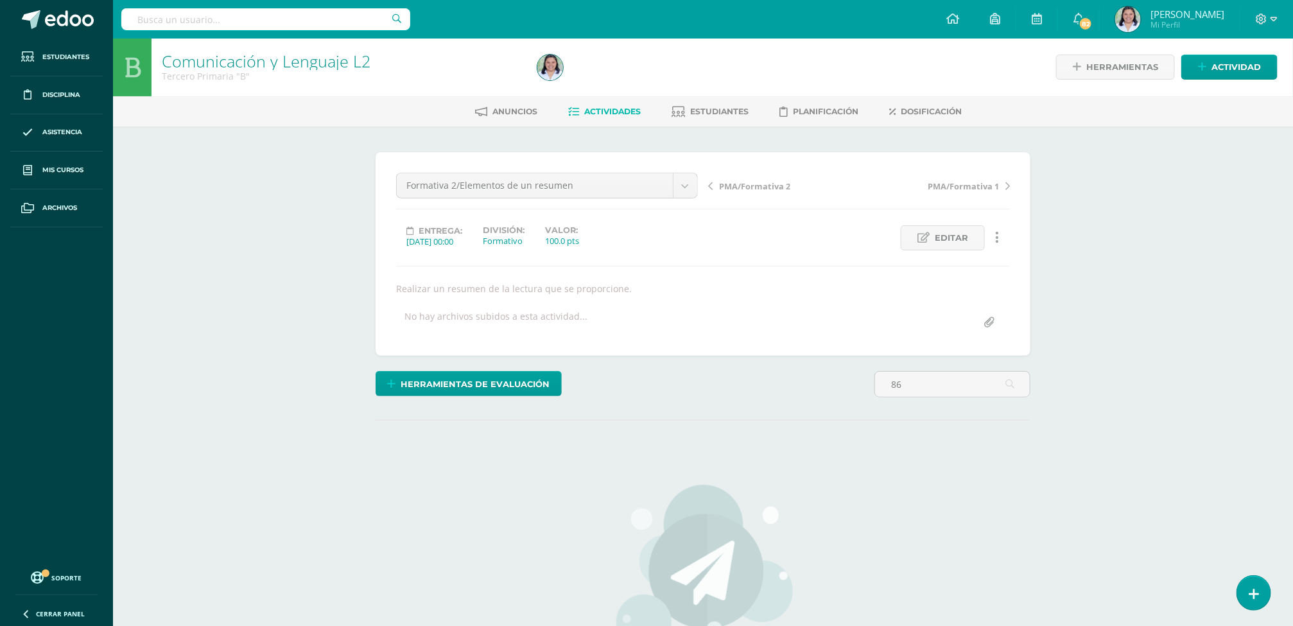
type input "8"
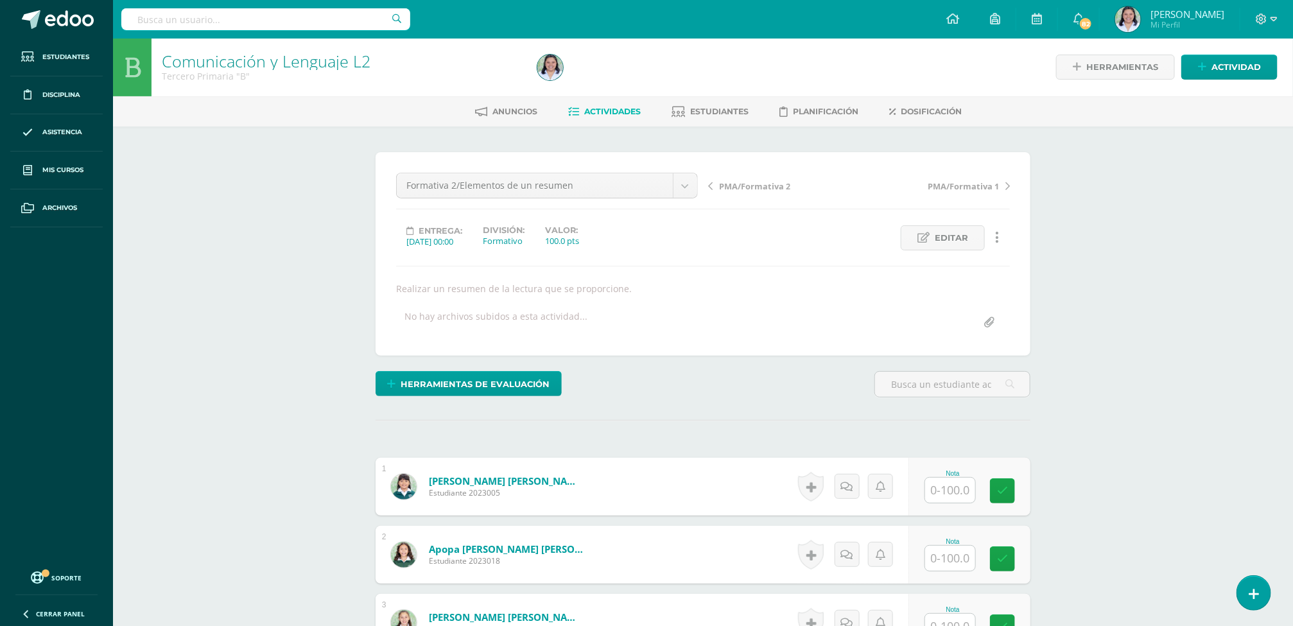
click at [1063, 123] on div "Anuncios Actividades Estudiantes Planificación Dosificación" at bounding box center [718, 111] width 1211 height 30
click at [964, 499] on input "text" at bounding box center [950, 490] width 50 height 25
type input "86"
type input "98"
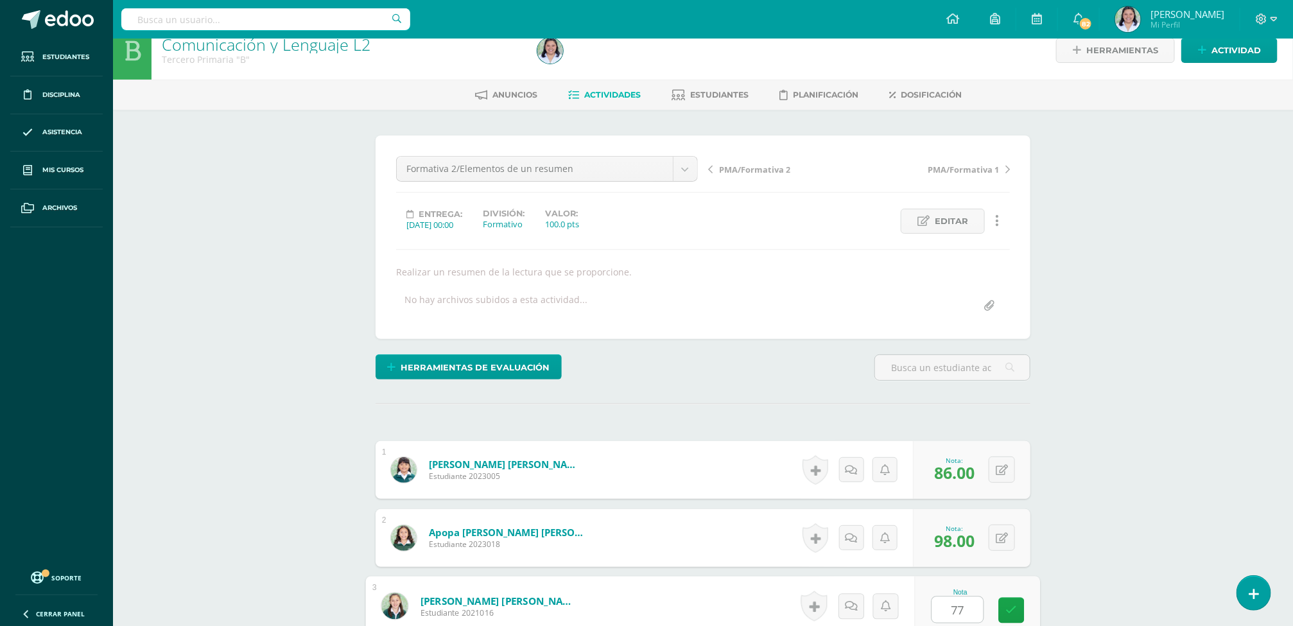
type input "77"
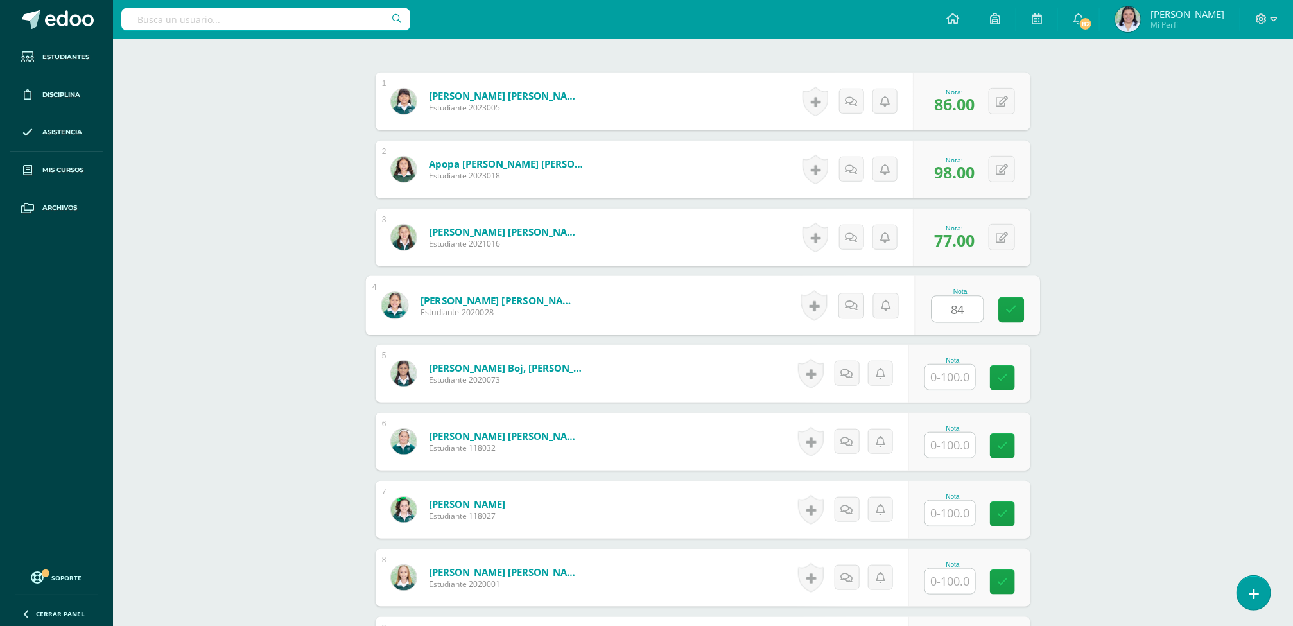
type input "84"
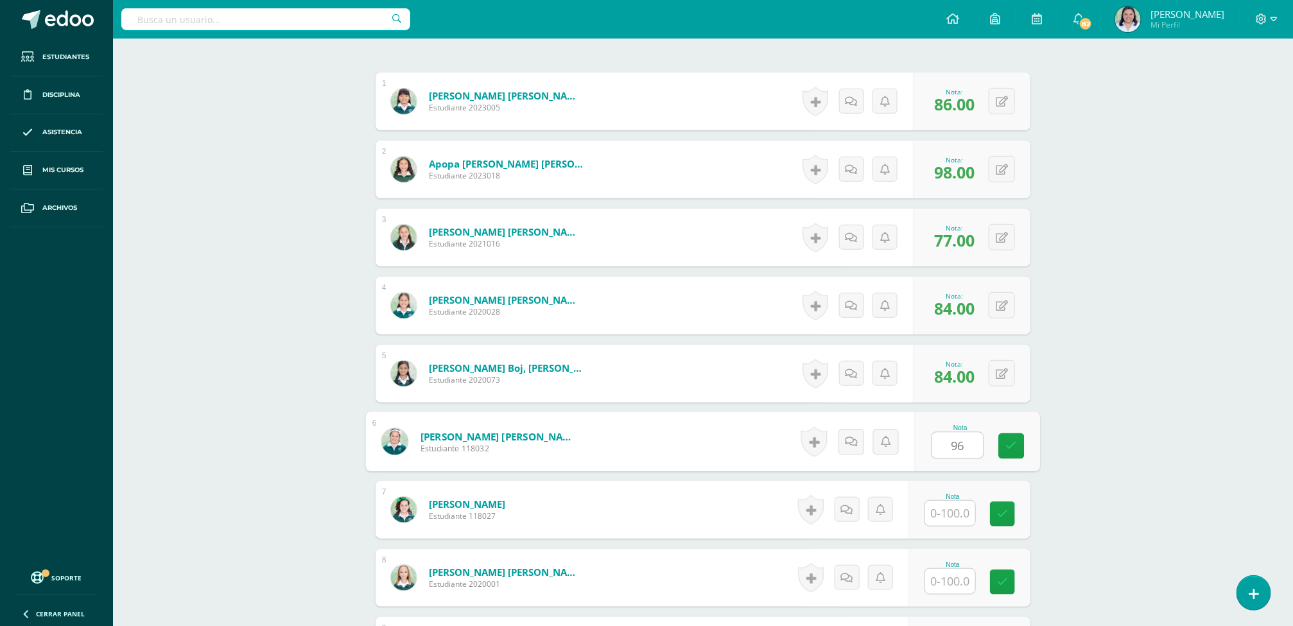
type input "96"
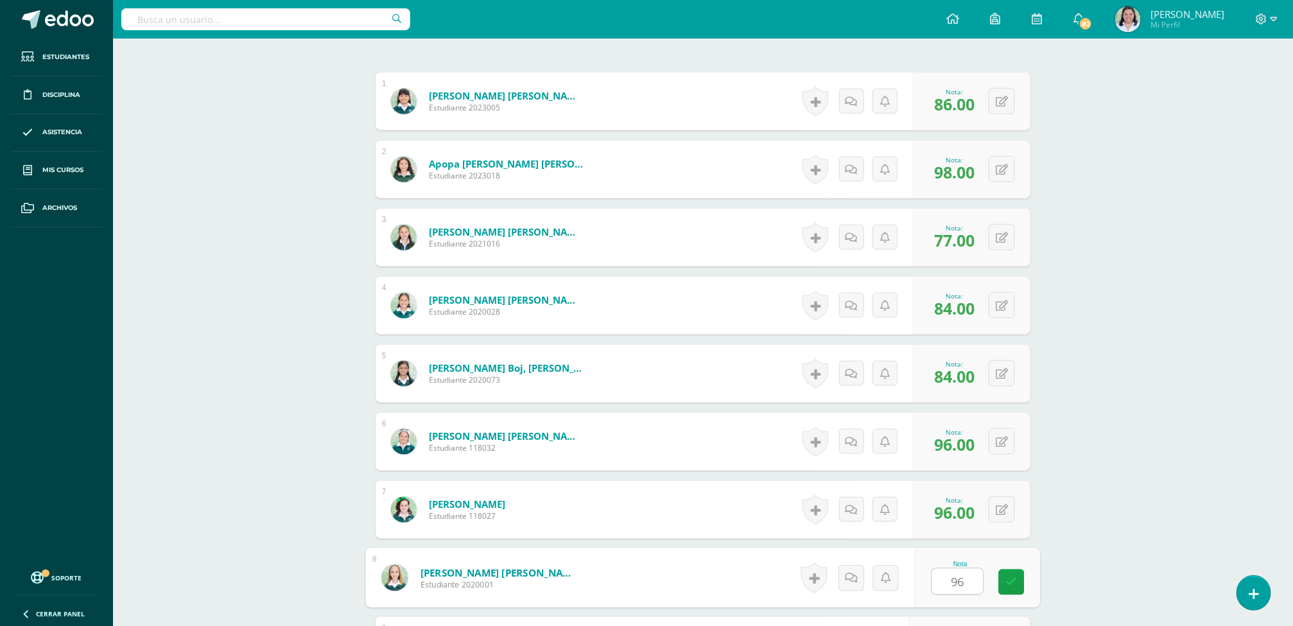
type input "96"
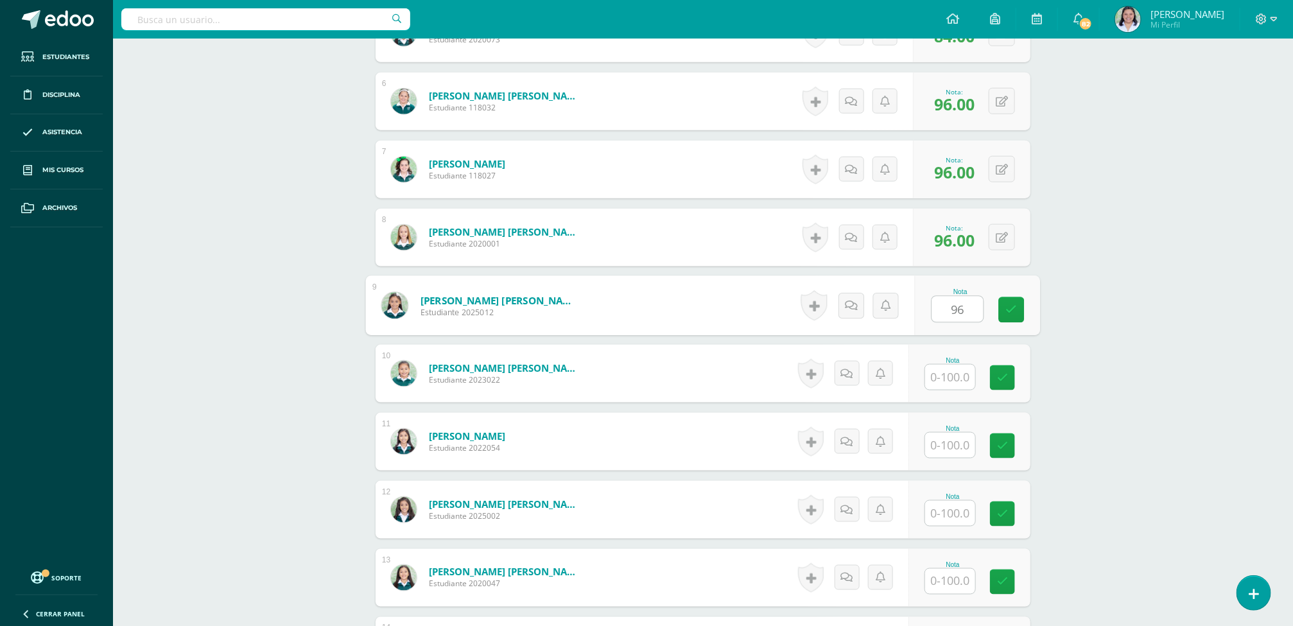
type input "96"
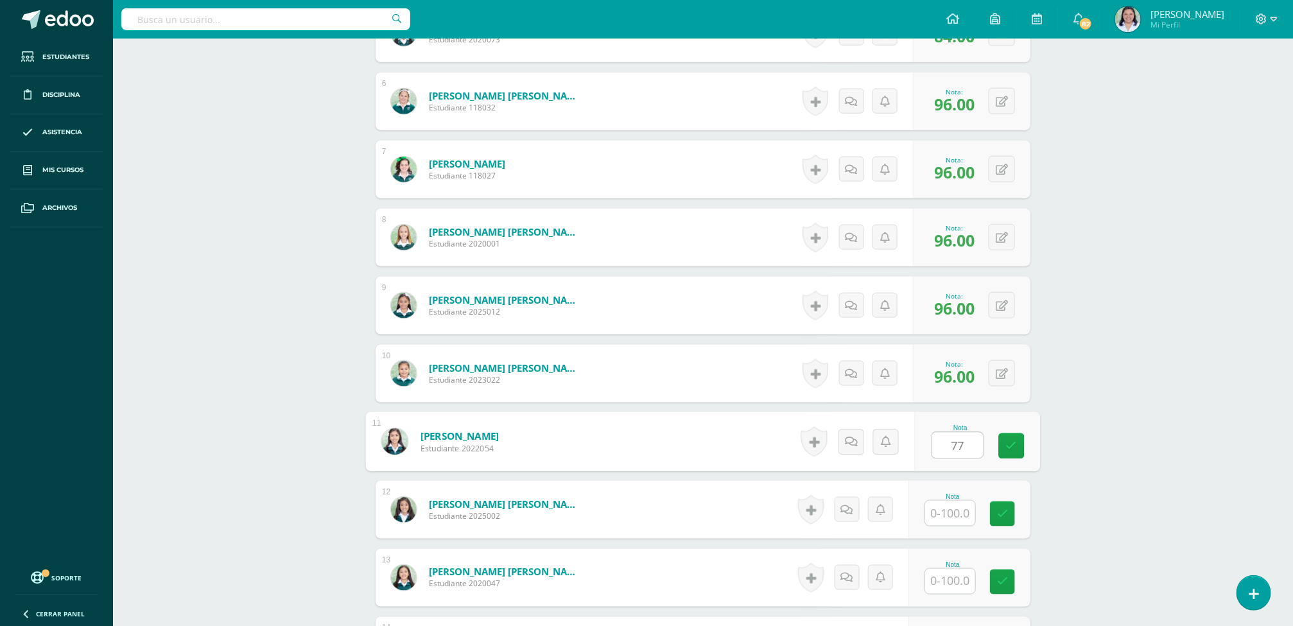
type input "77"
type input "96"
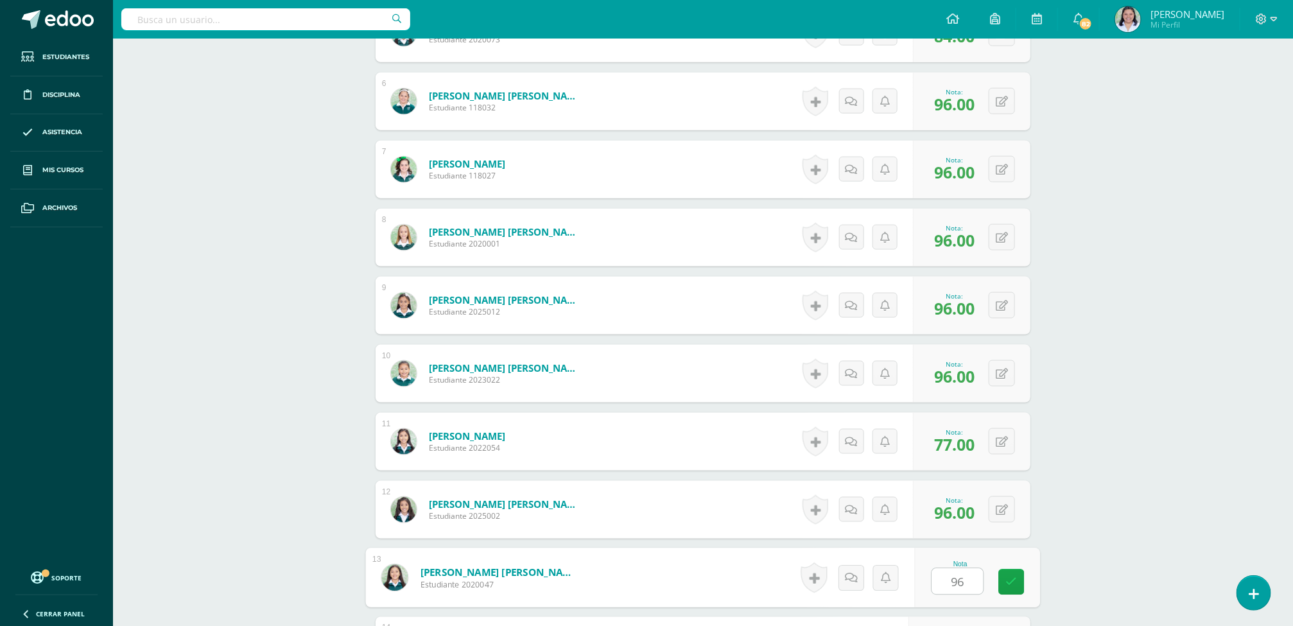
type input "96"
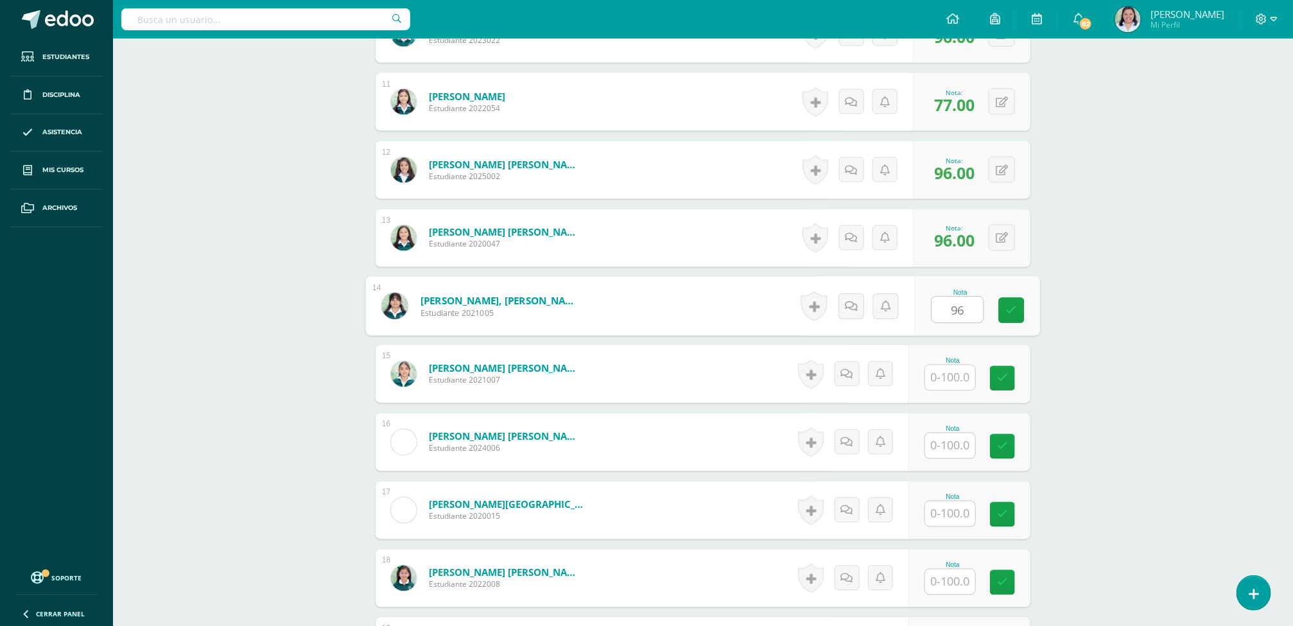
type input "96"
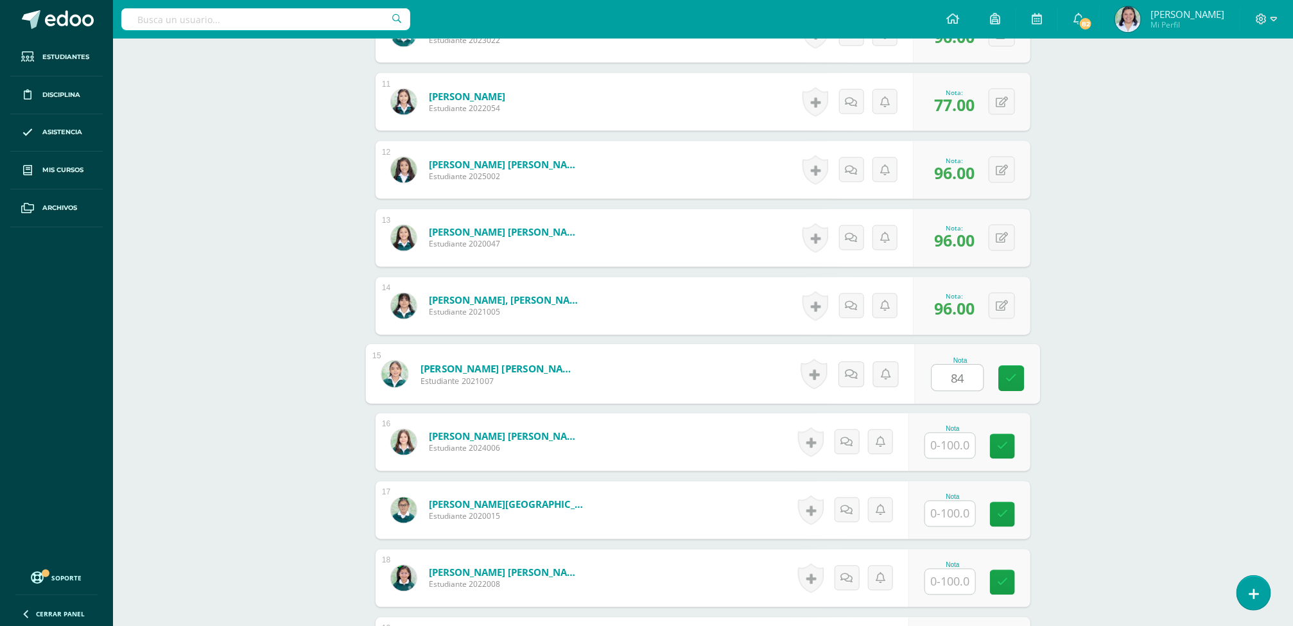
type input "84"
type input "86"
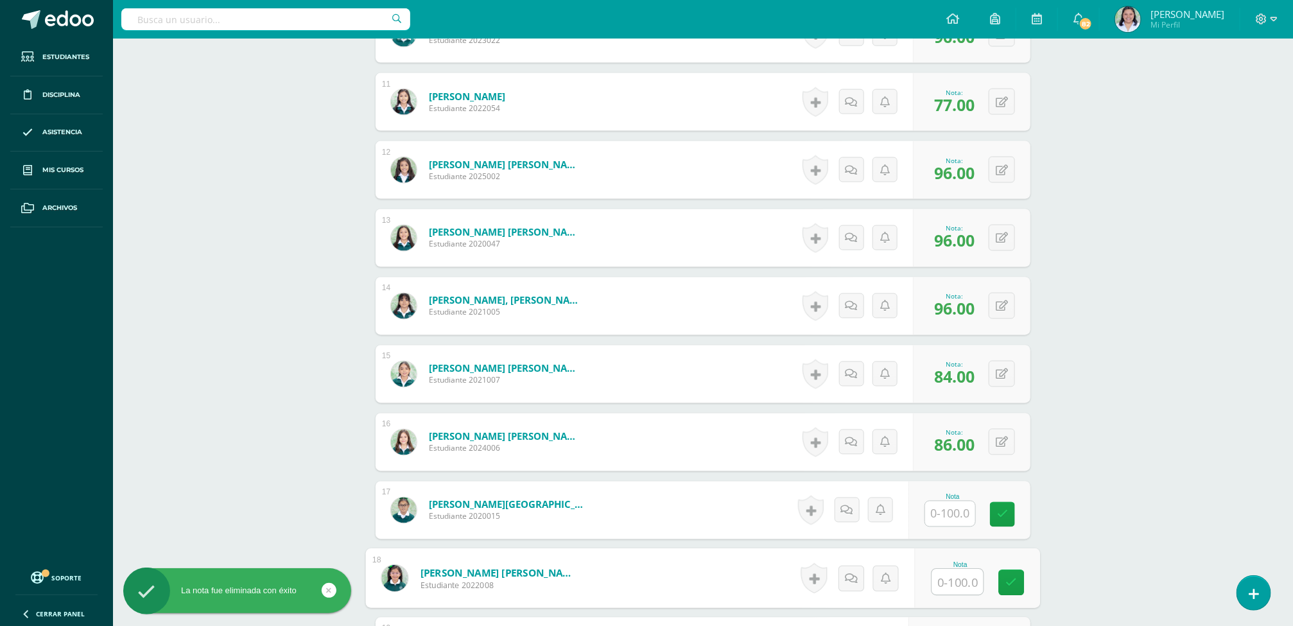
click at [971, 591] on input "text" at bounding box center [957, 583] width 51 height 26
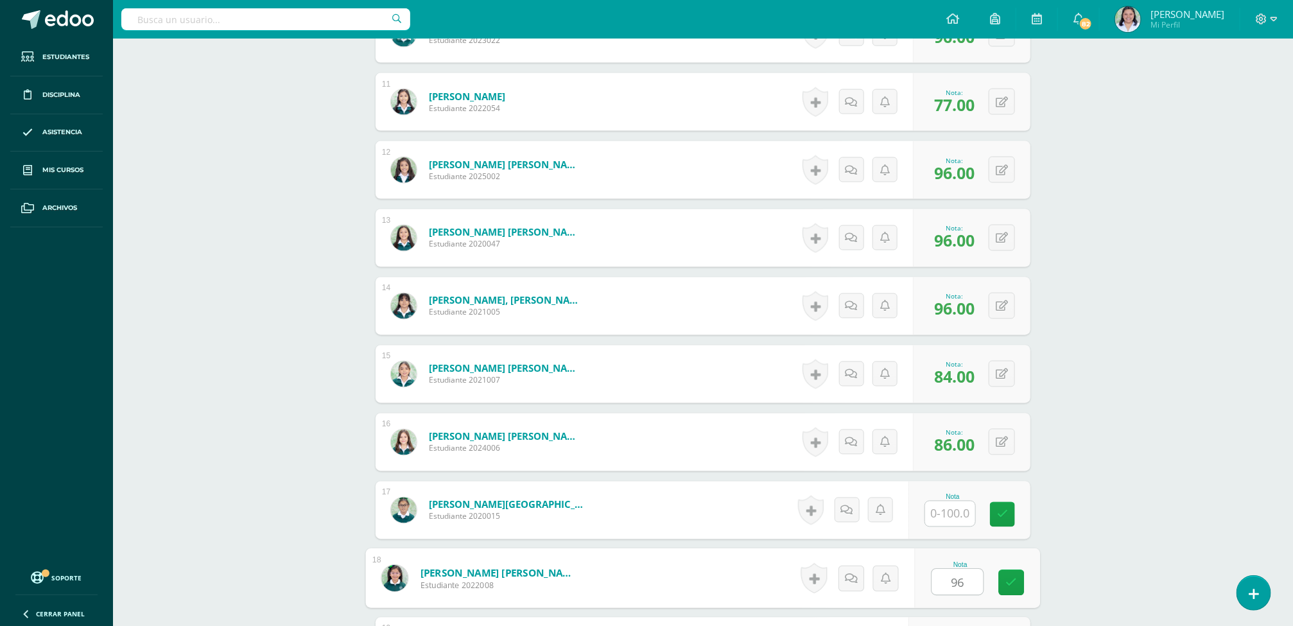
type input "96"
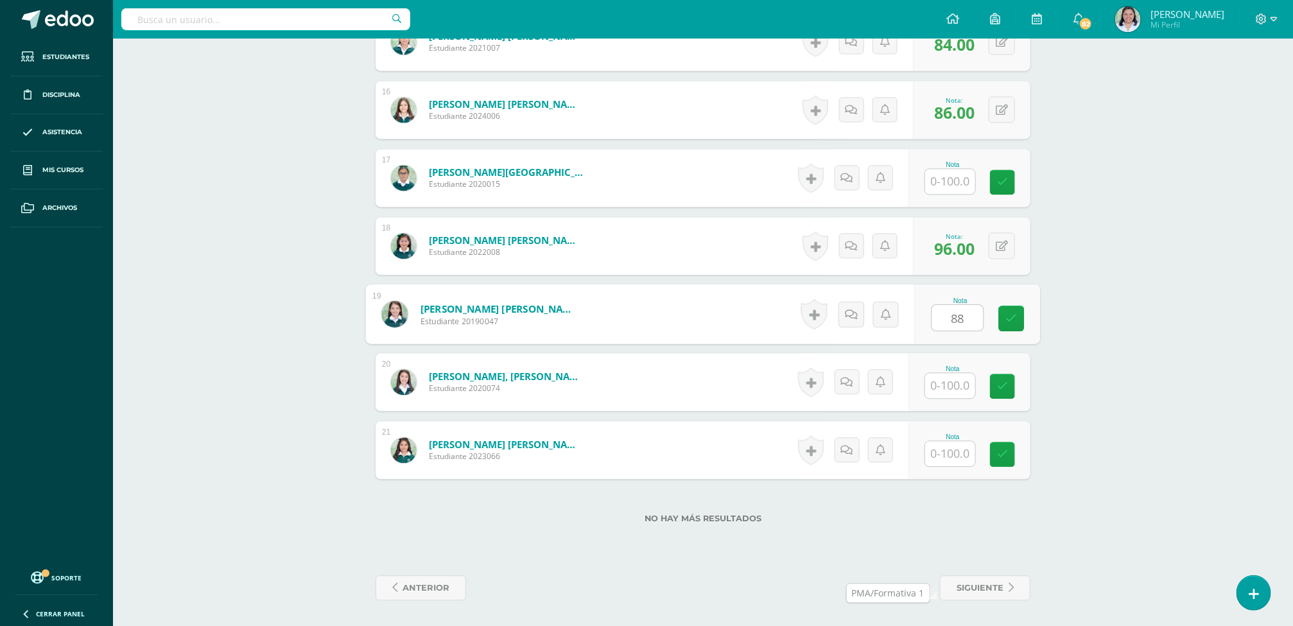
type input "88"
type input "96"
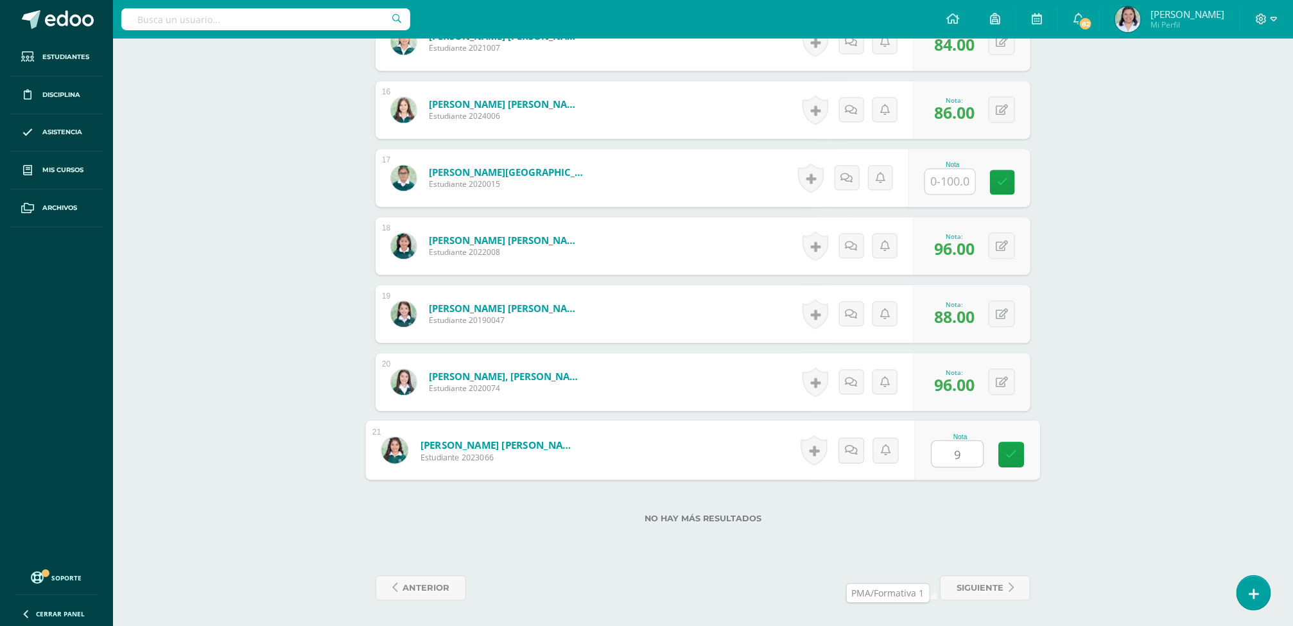
type input "91"
click at [1010, 462] on link at bounding box center [1012, 455] width 26 height 26
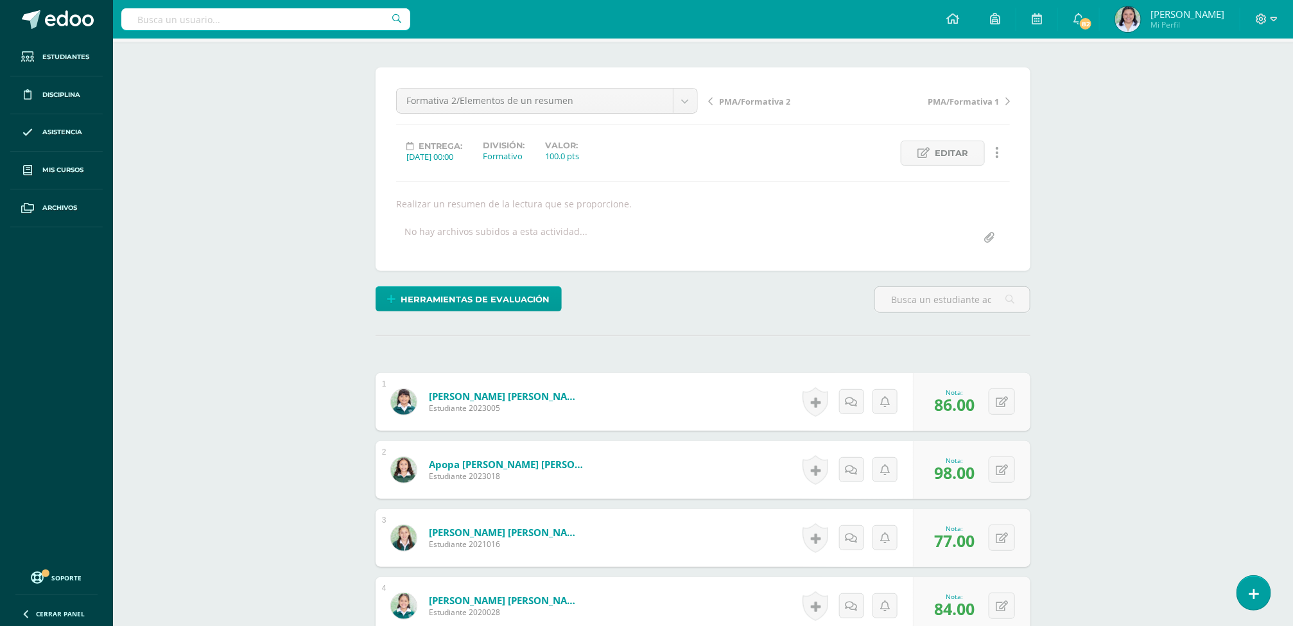
scroll to position [0, 0]
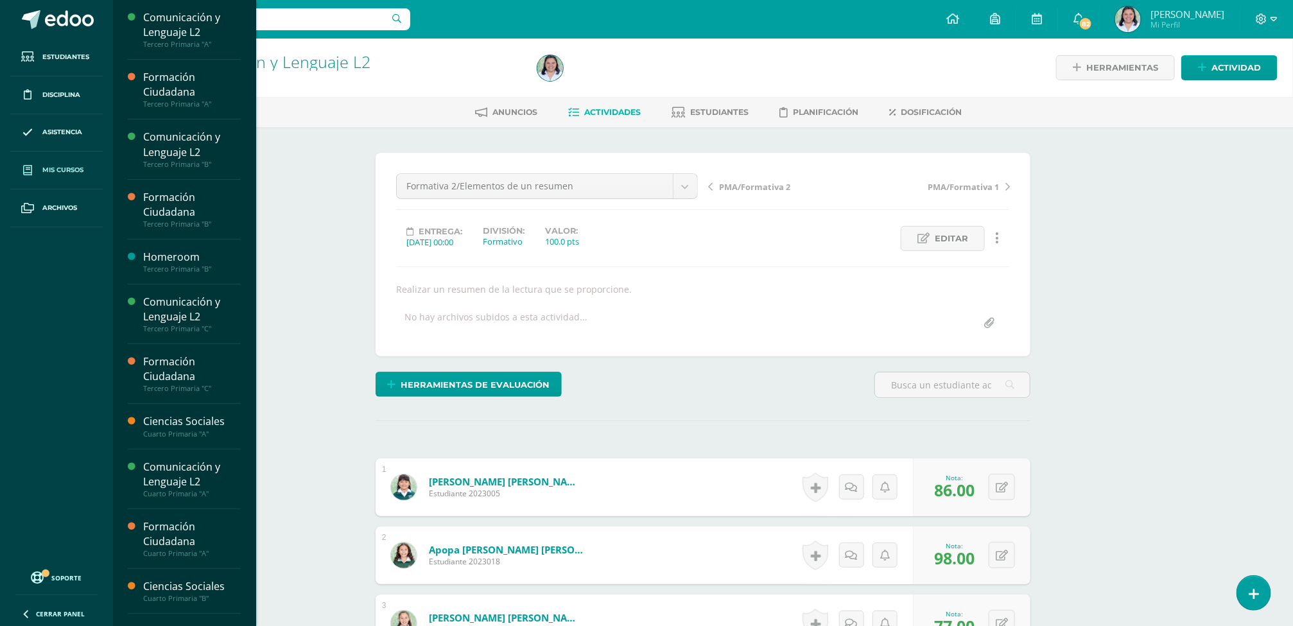
click at [53, 164] on link "Mis cursos" at bounding box center [56, 171] width 92 height 38
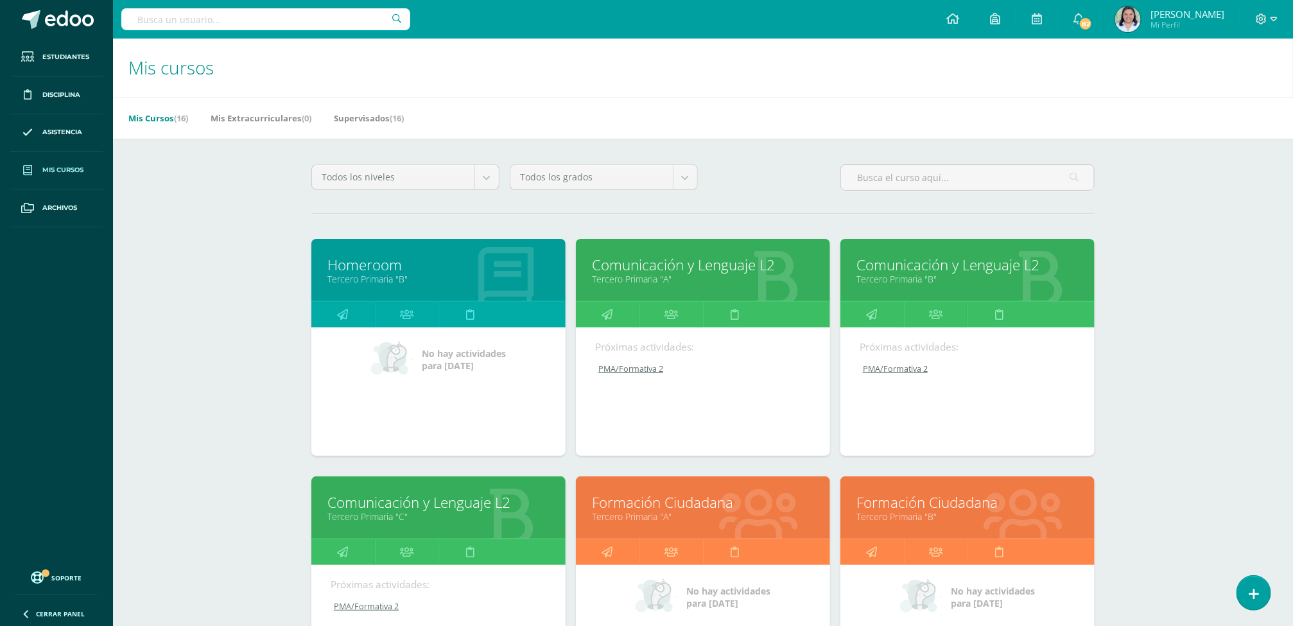
click at [668, 284] on link "Tercero Primaria "A"" at bounding box center [703, 279] width 222 height 12
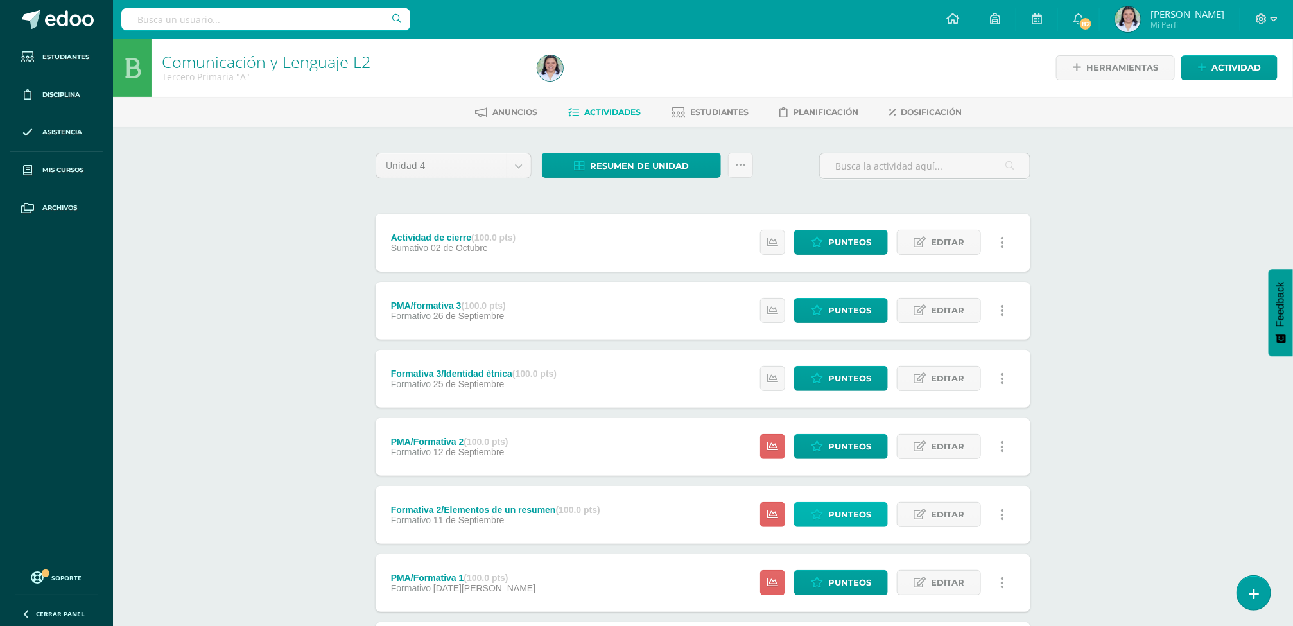
click at [817, 513] on icon at bounding box center [817, 514] width 12 height 11
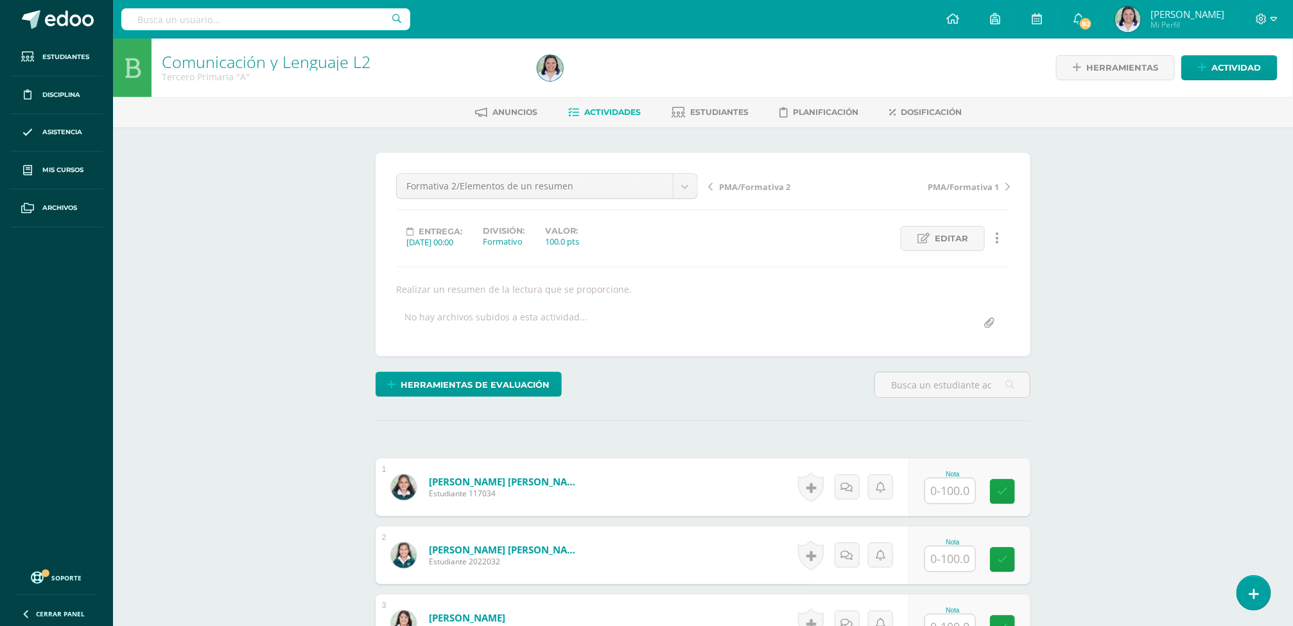
scroll to position [1, 0]
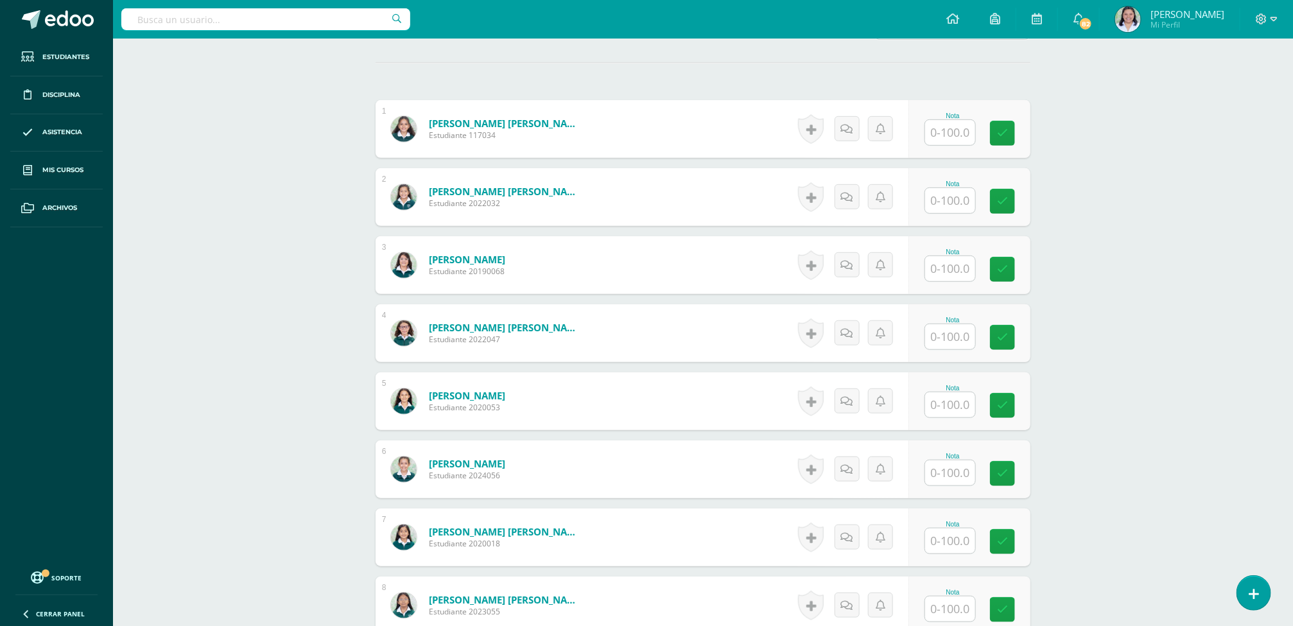
click at [1187, 254] on div "Comunicación y Lenguaje L2 Tercero Primaria "A" Herramientas Detalle de asisten…" at bounding box center [703, 636] width 1180 height 1913
